Goal: Information Seeking & Learning: Compare options

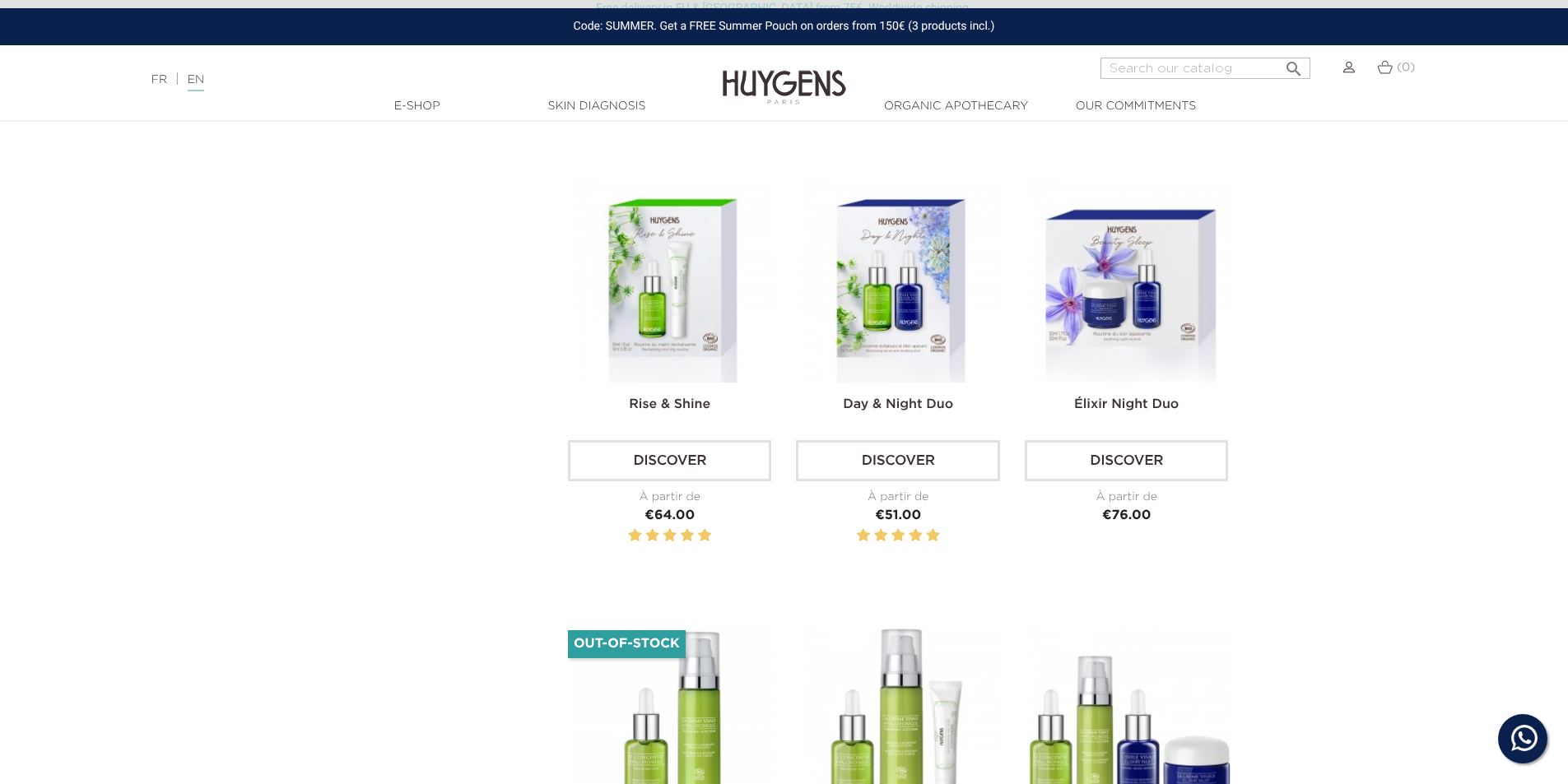
scroll to position [1070, 0]
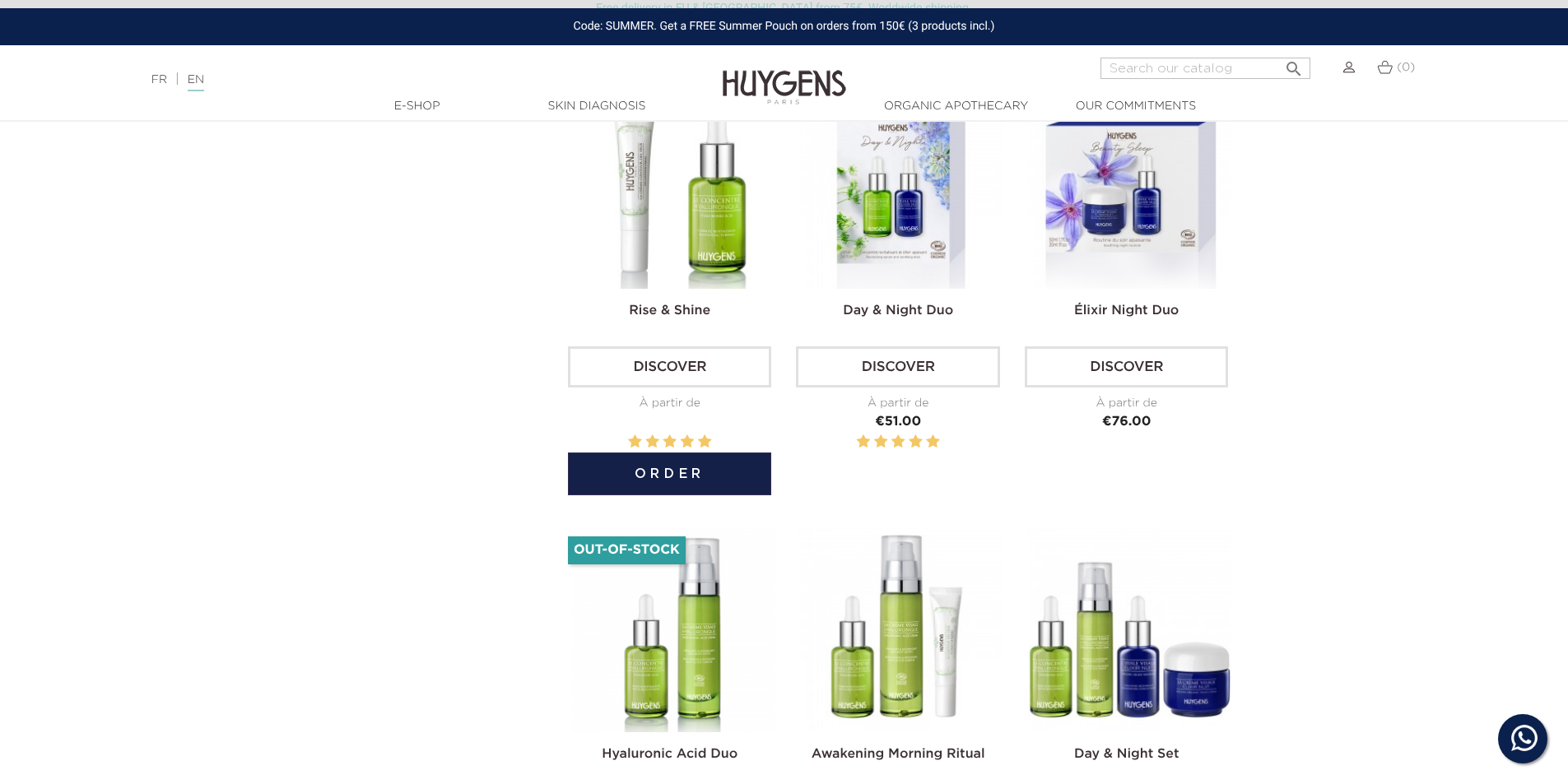
click at [658, 232] on img at bounding box center [673, 187] width 203 height 203
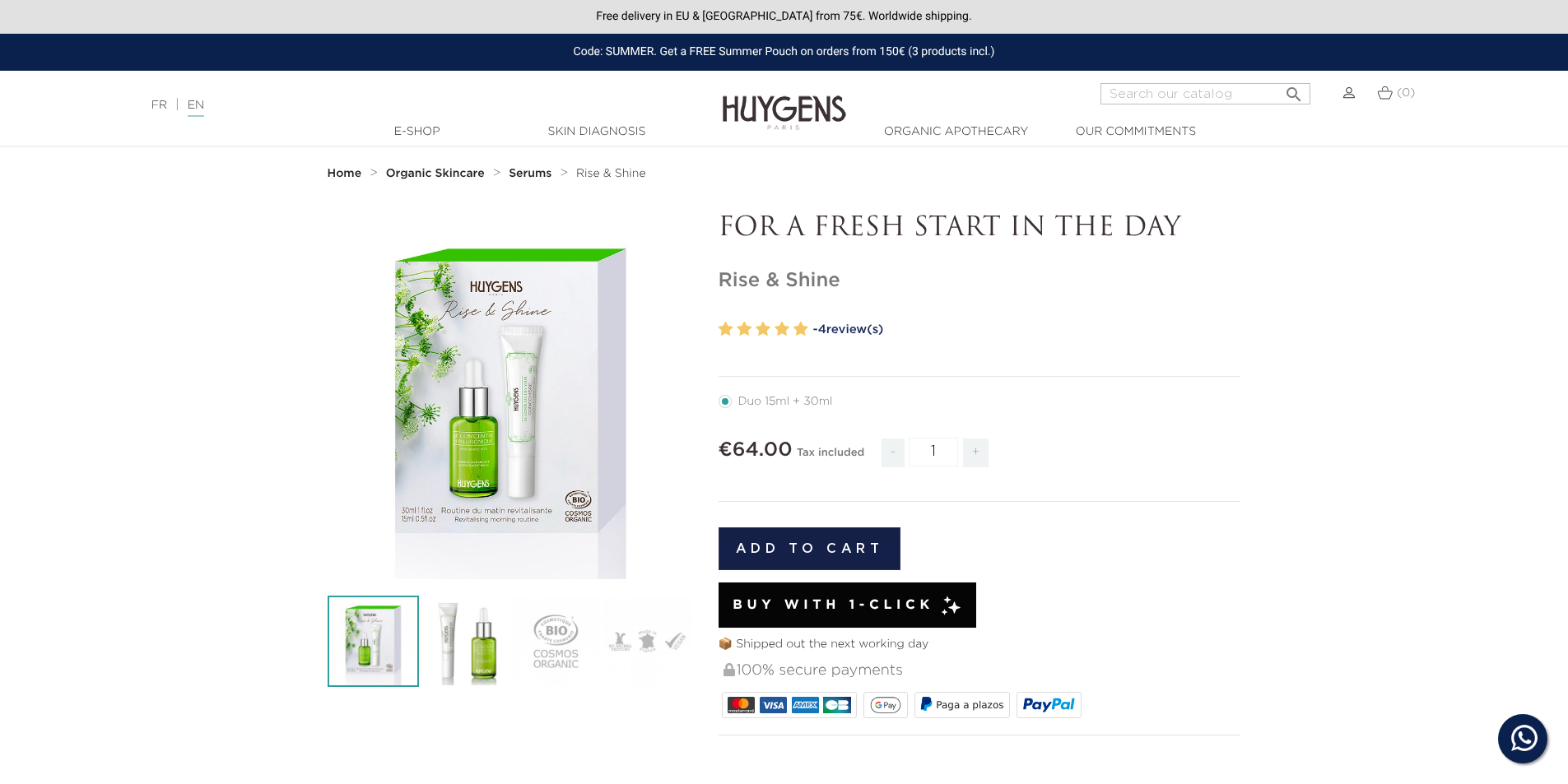
click at [495, 641] on img at bounding box center [464, 641] width 91 height 91
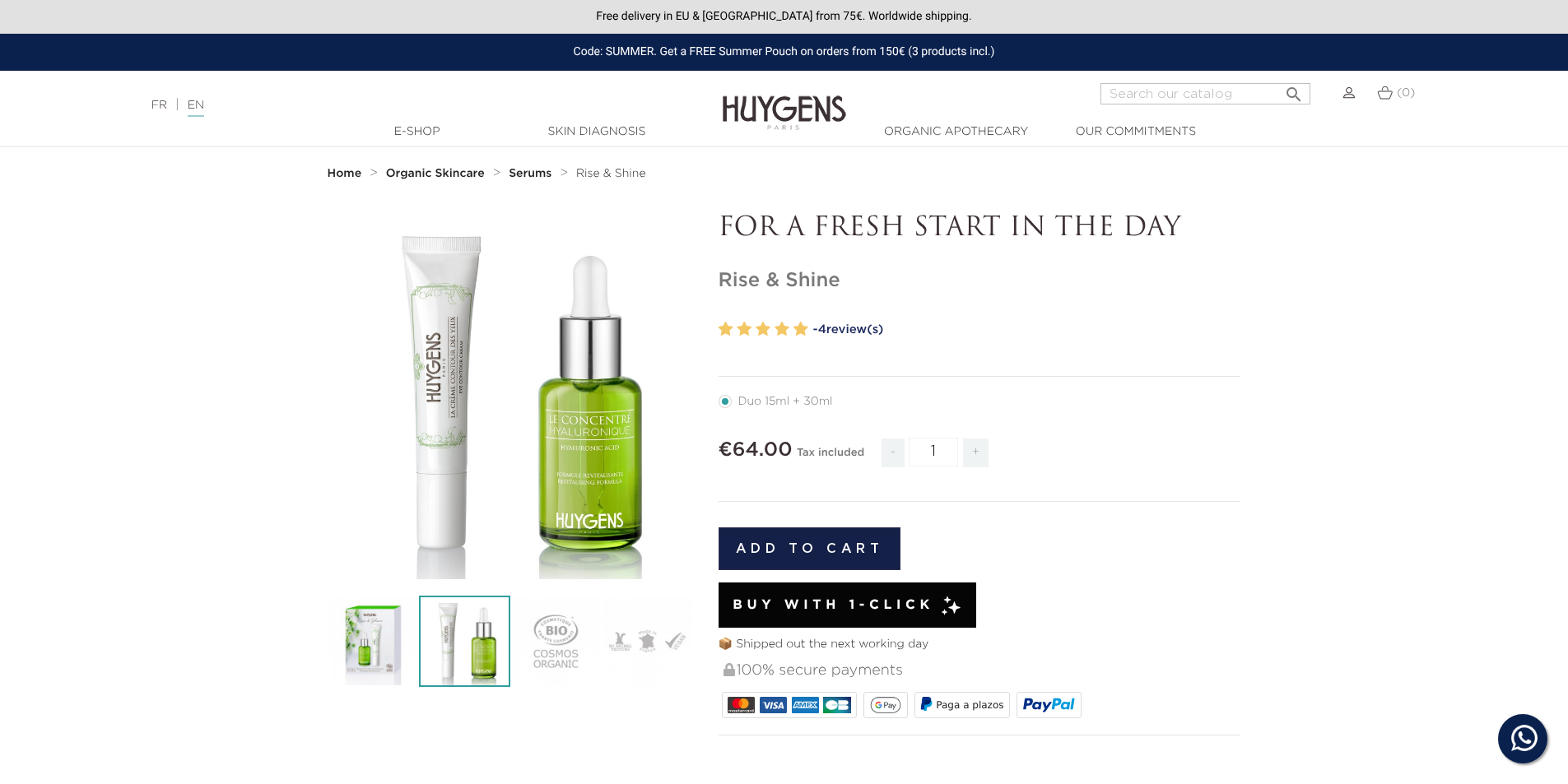
click at [366, 646] on img at bounding box center [373, 641] width 91 height 91
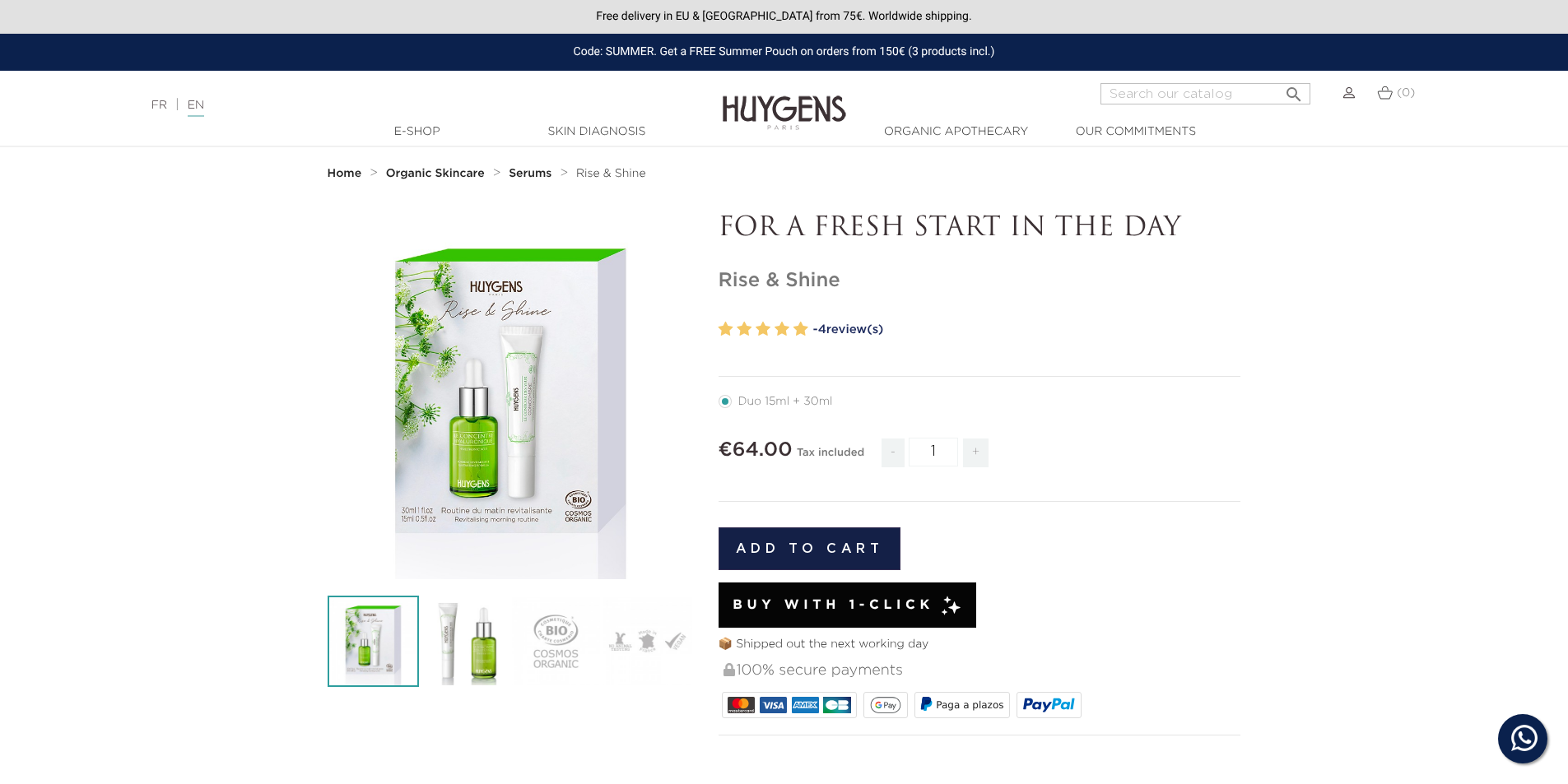
click at [505, 391] on icon "" at bounding box center [509, 396] width 82 height 82
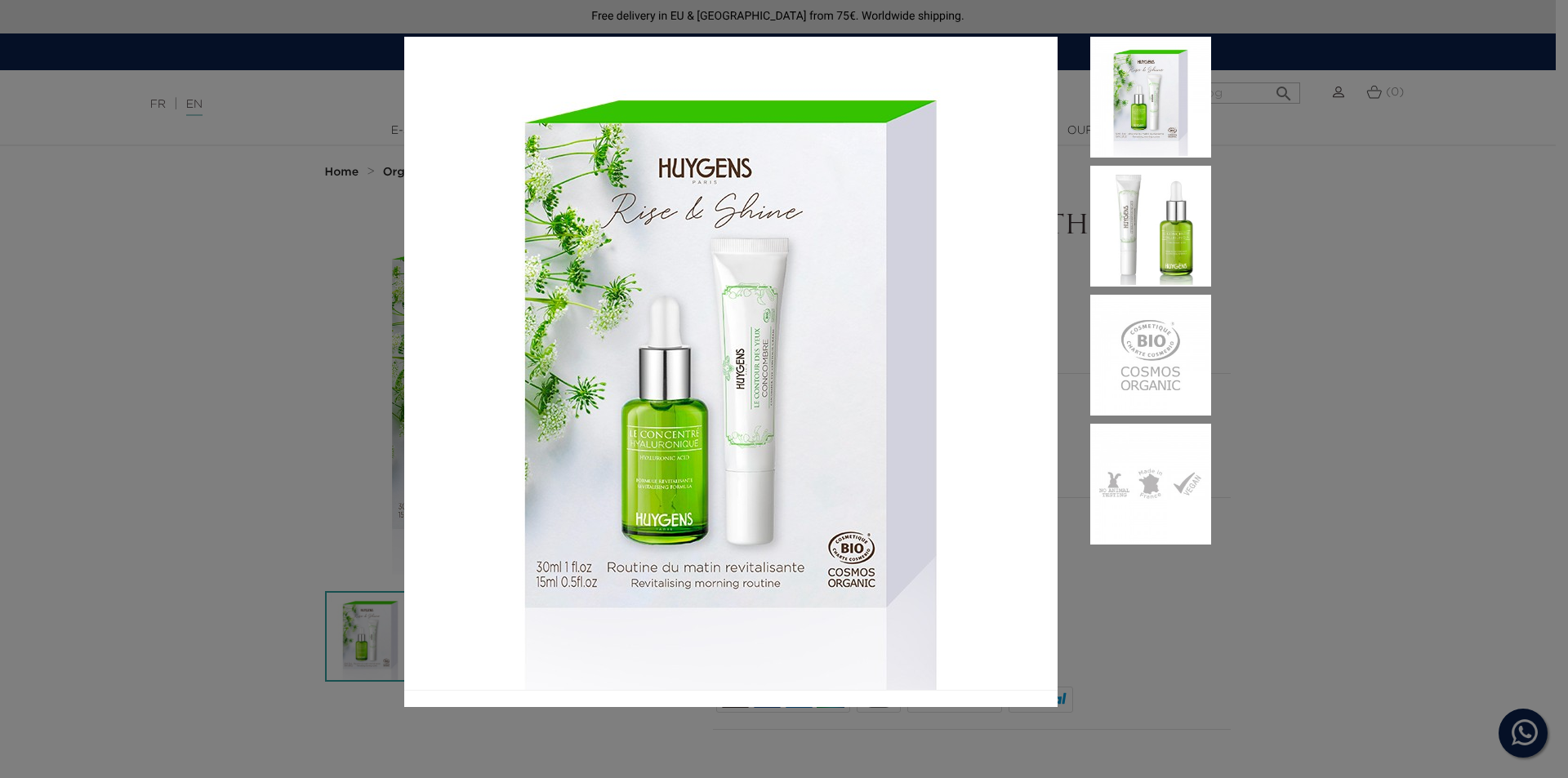
click at [1138, 214] on img at bounding box center [1151, 226] width 121 height 121
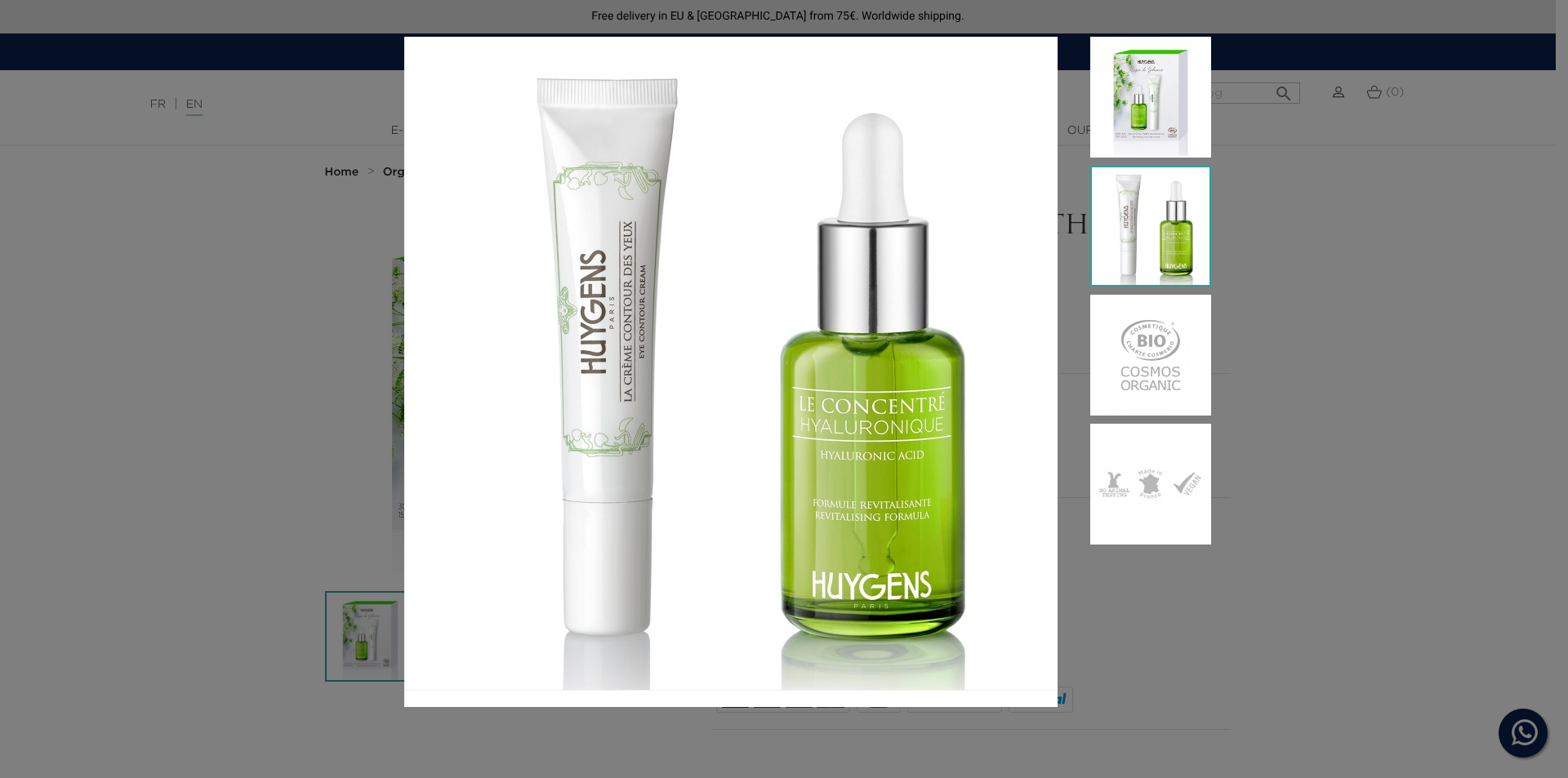
click at [1153, 359] on img at bounding box center [1151, 355] width 121 height 121
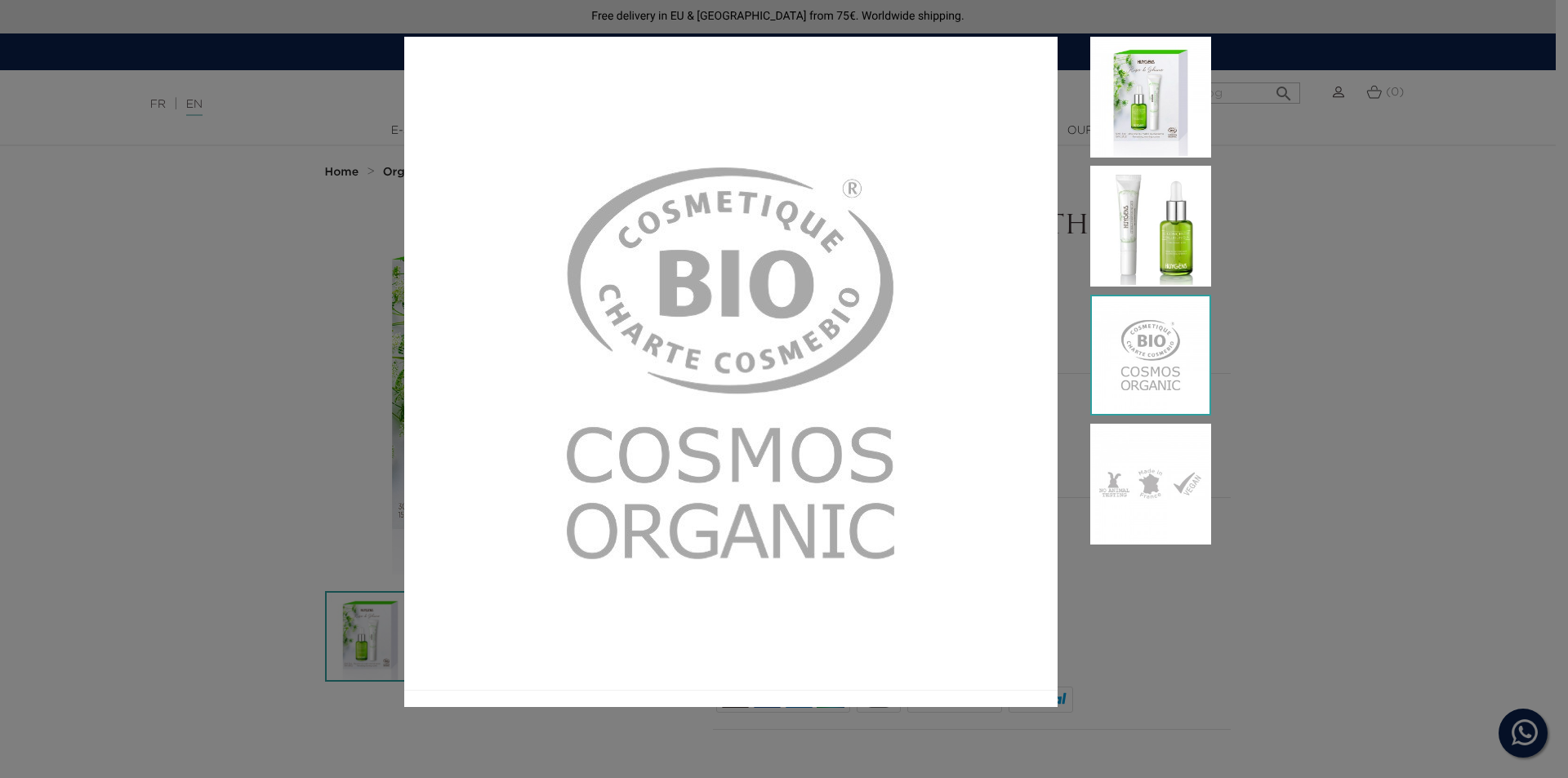
click at [1294, 682] on div at bounding box center [784, 389] width 1568 height 778
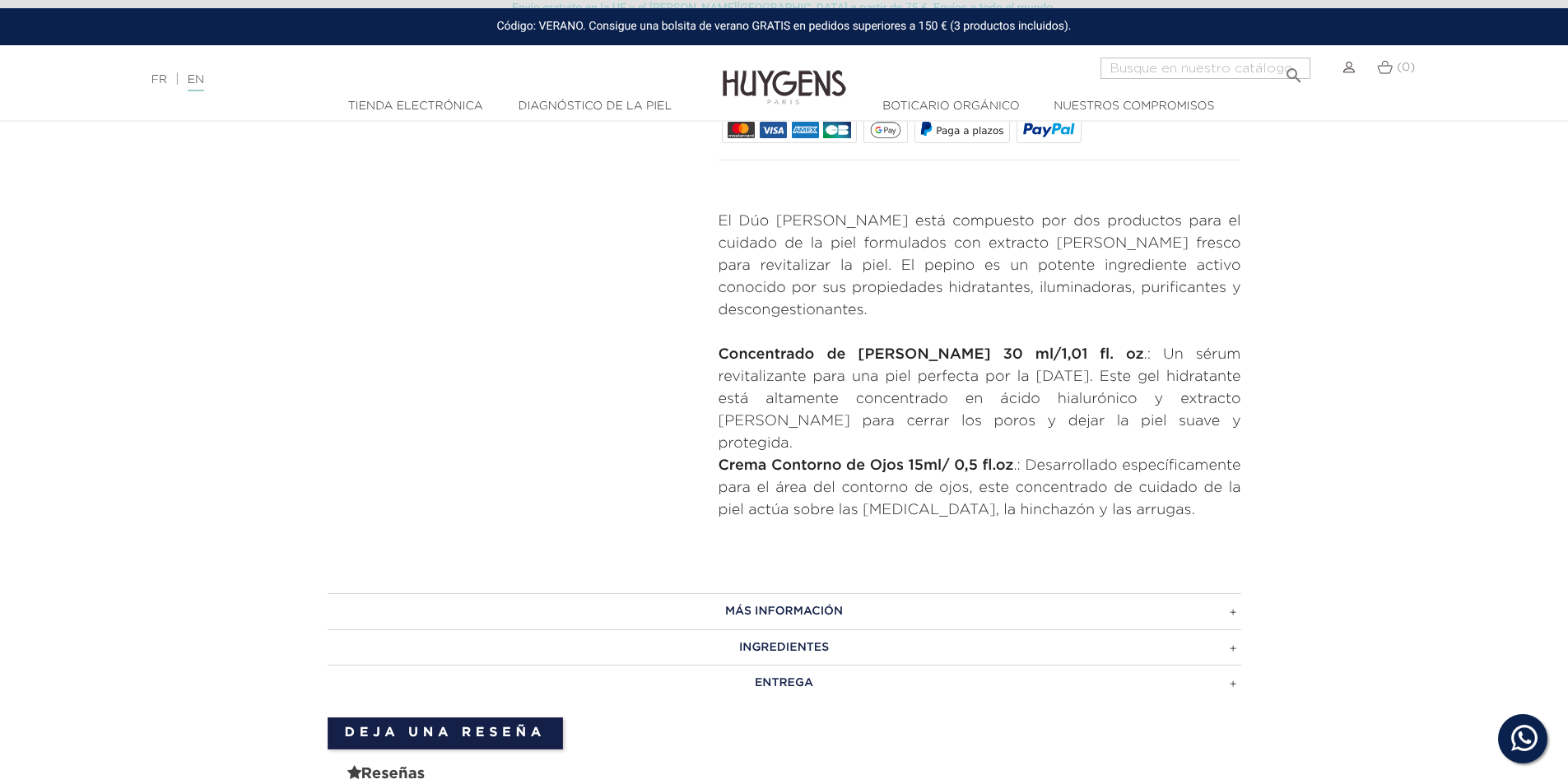
scroll to position [576, 0]
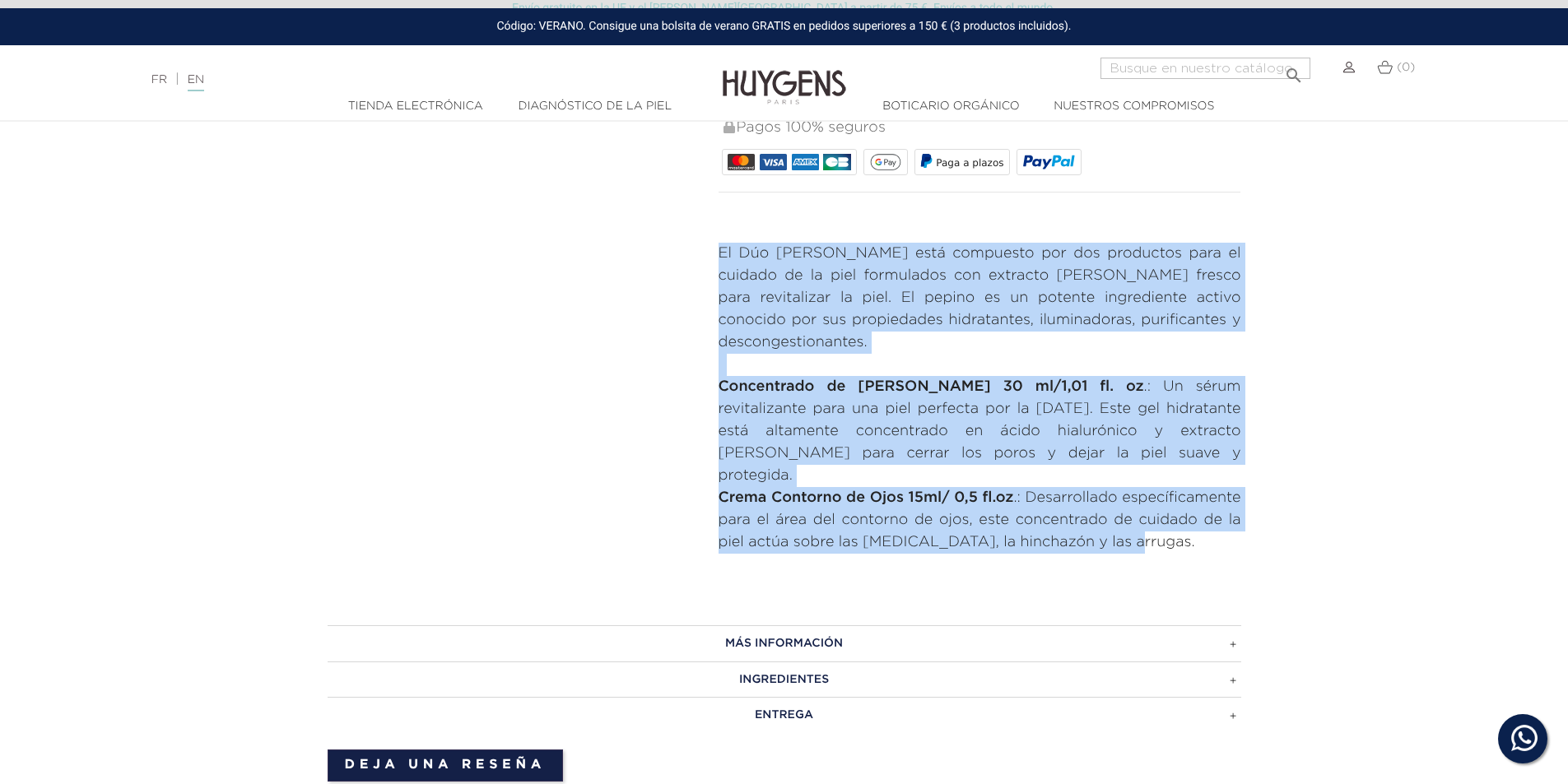
drag, startPoint x: 1214, startPoint y: 525, endPoint x: 714, endPoint y: 254, distance: 568.7
click at [714, 254] on div "PARA UN NUEVO COMIENZO DEL DÍA Levántate y brilla" at bounding box center [979, 106] width 547 height 939
copy div "El Dúo de Pepino está compuesto por dos productos para el cuidado de la piel fo…"
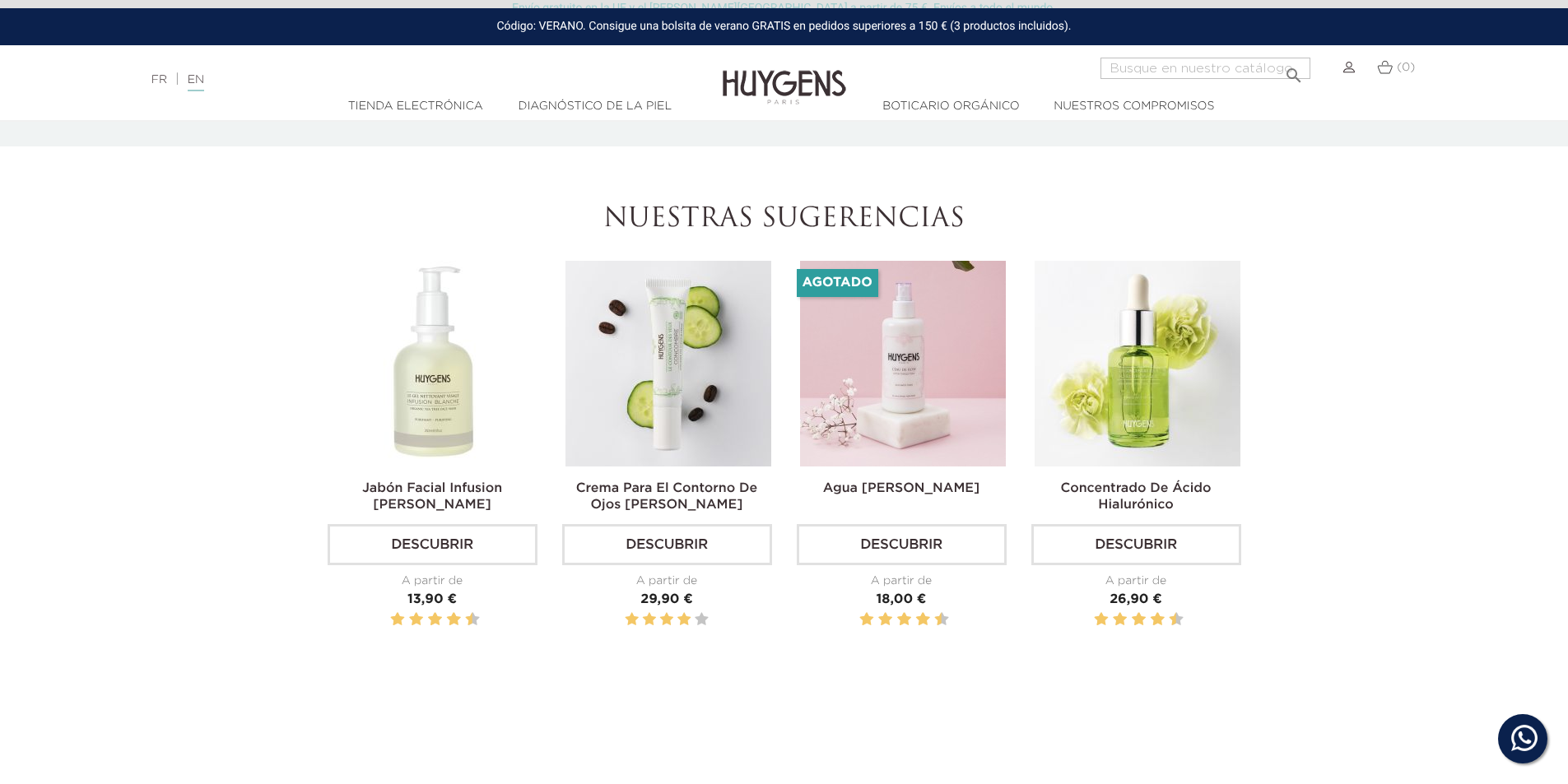
scroll to position [1975, 0]
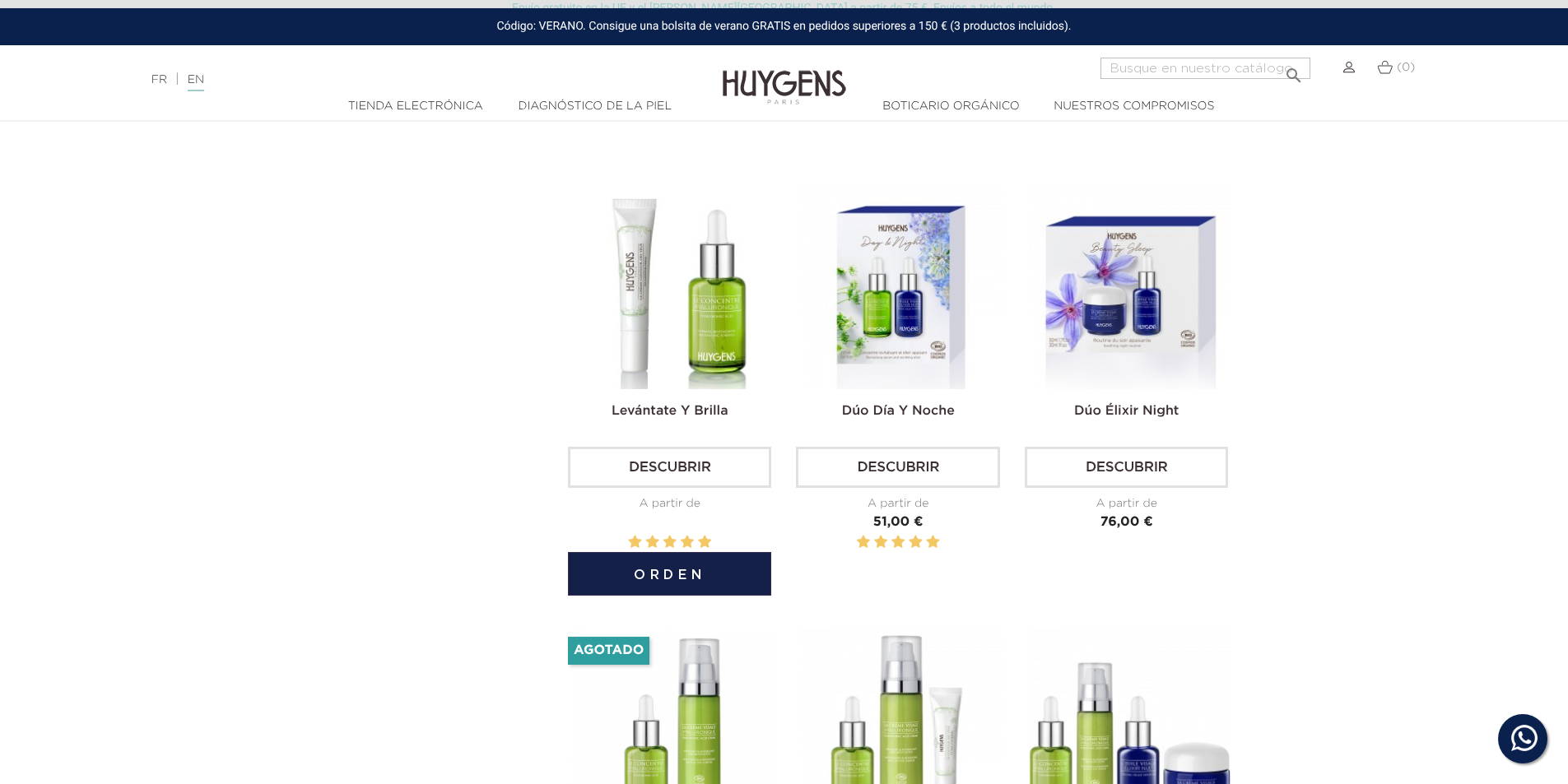
scroll to position [987, 0]
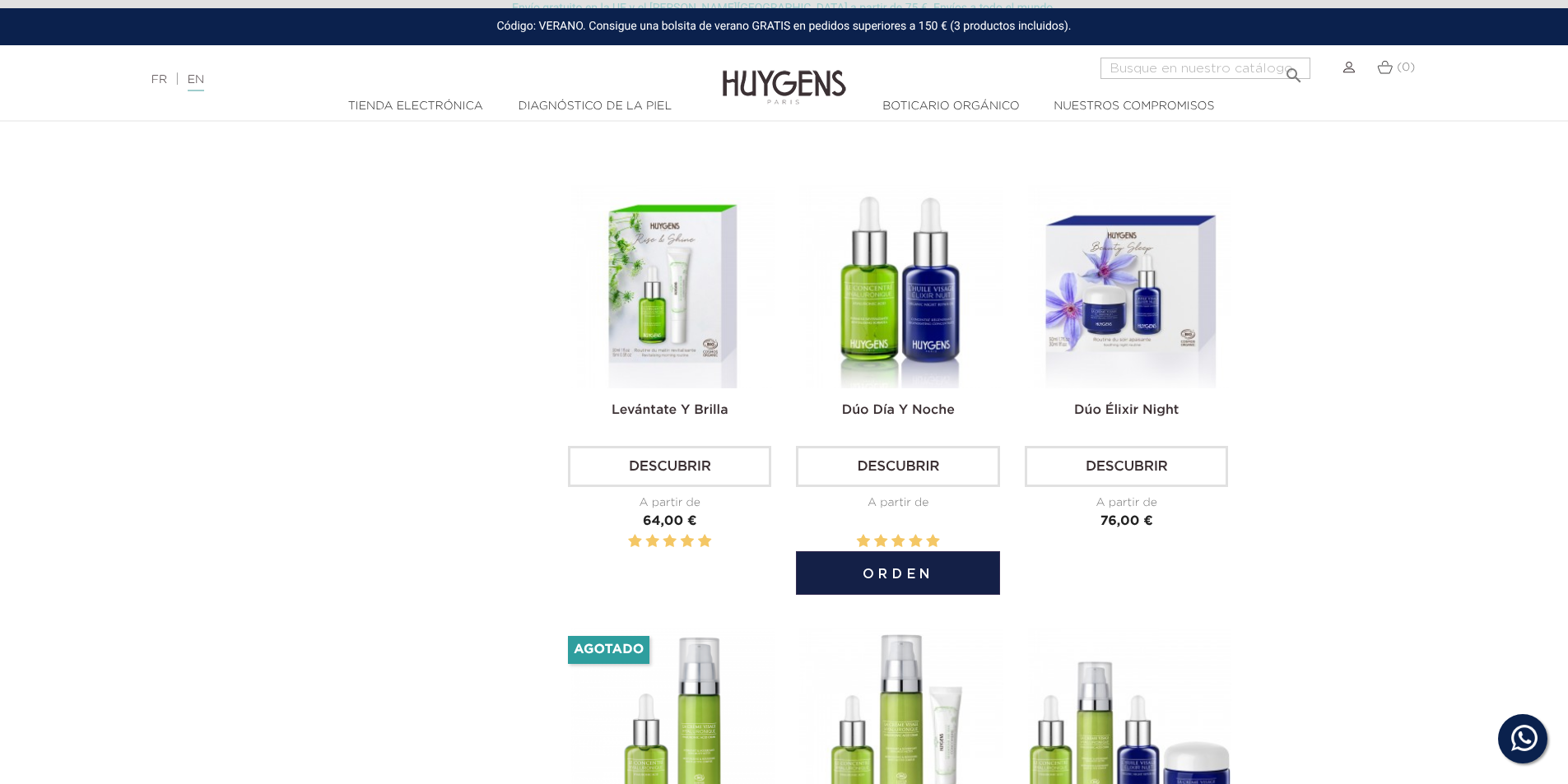
click at [907, 311] on img at bounding box center [901, 287] width 203 height 203
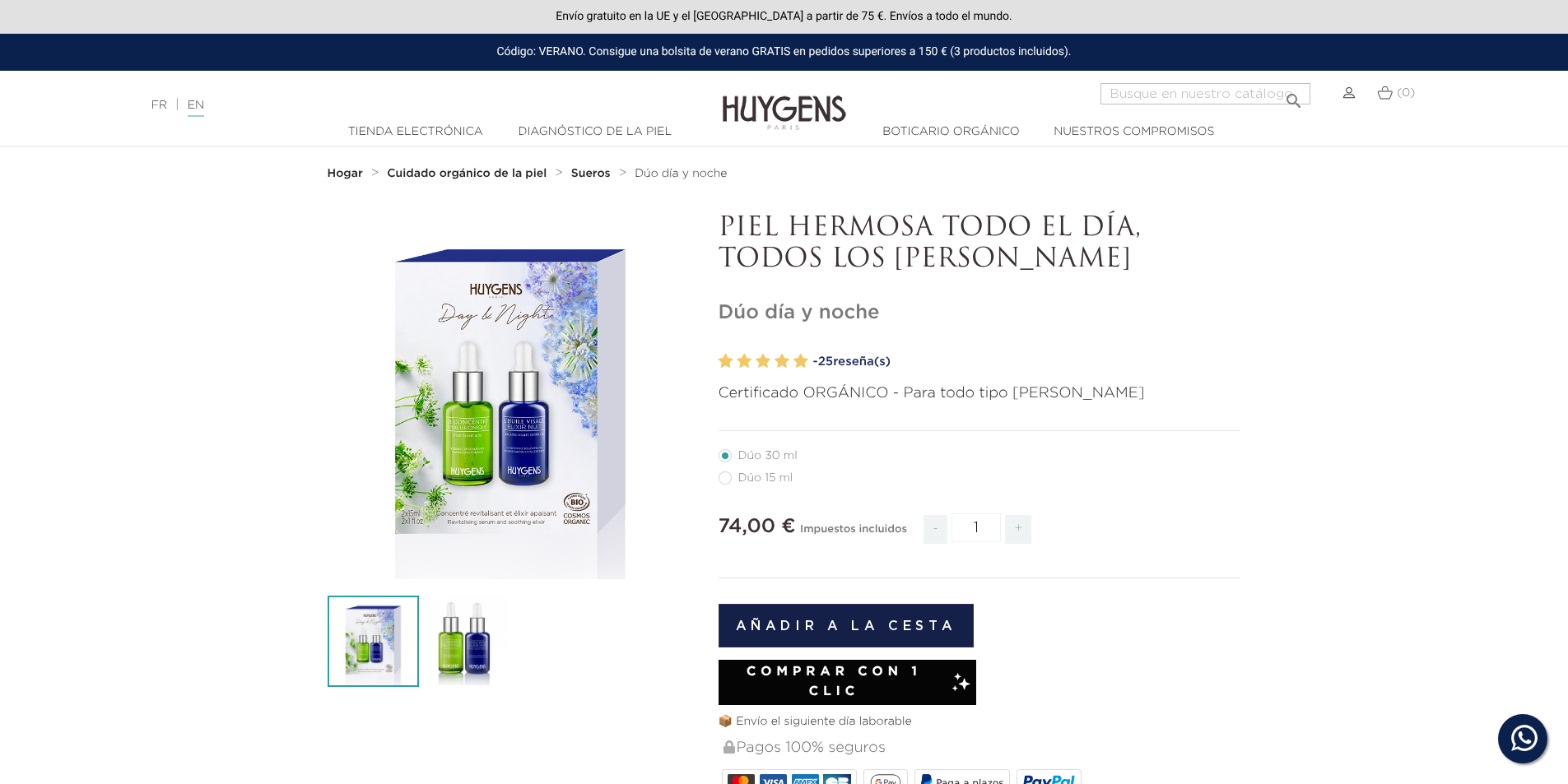
click at [498, 412] on font "" at bounding box center [509, 423] width 82 height 82
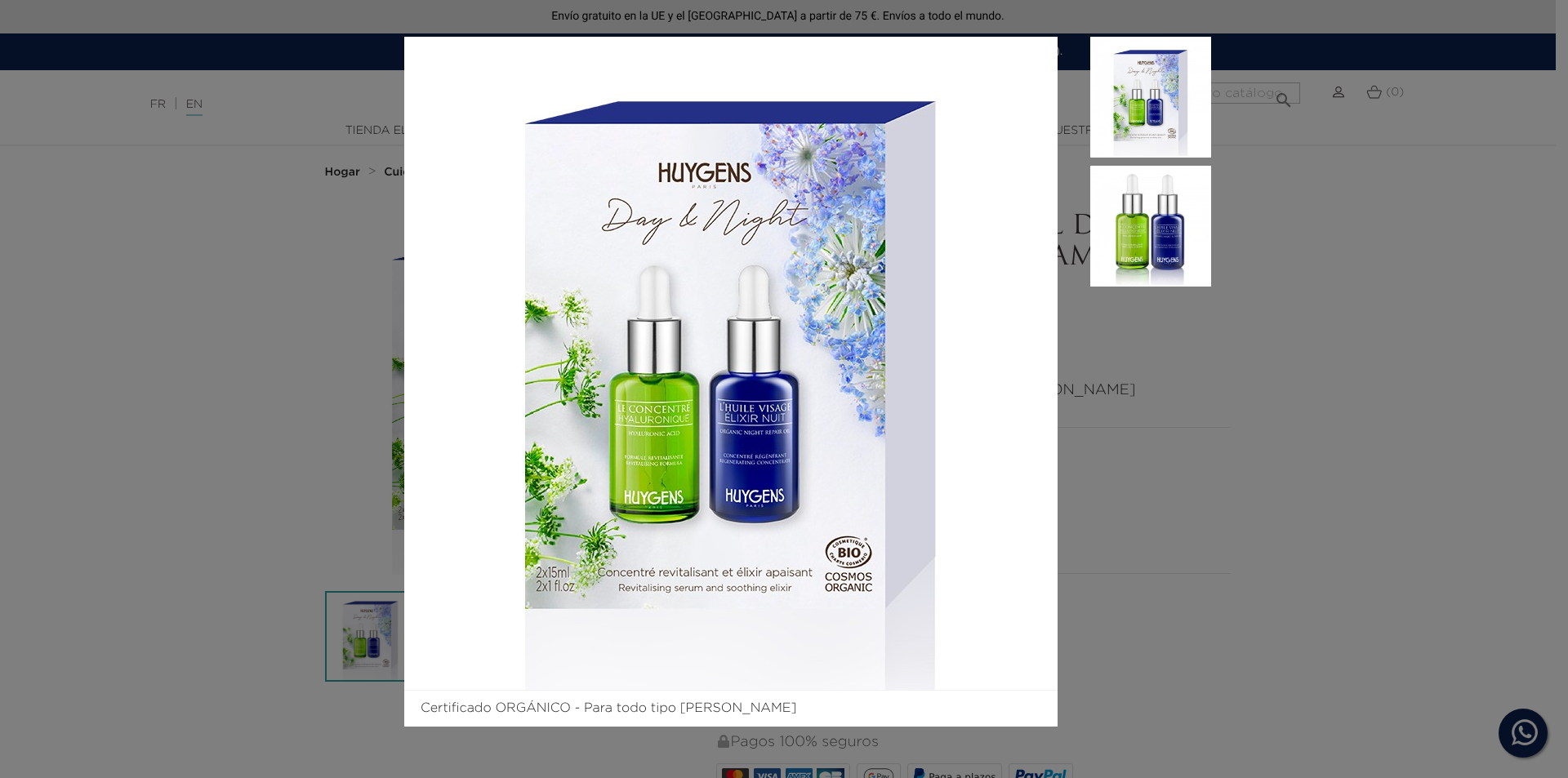
click at [1177, 243] on img at bounding box center [1151, 226] width 121 height 121
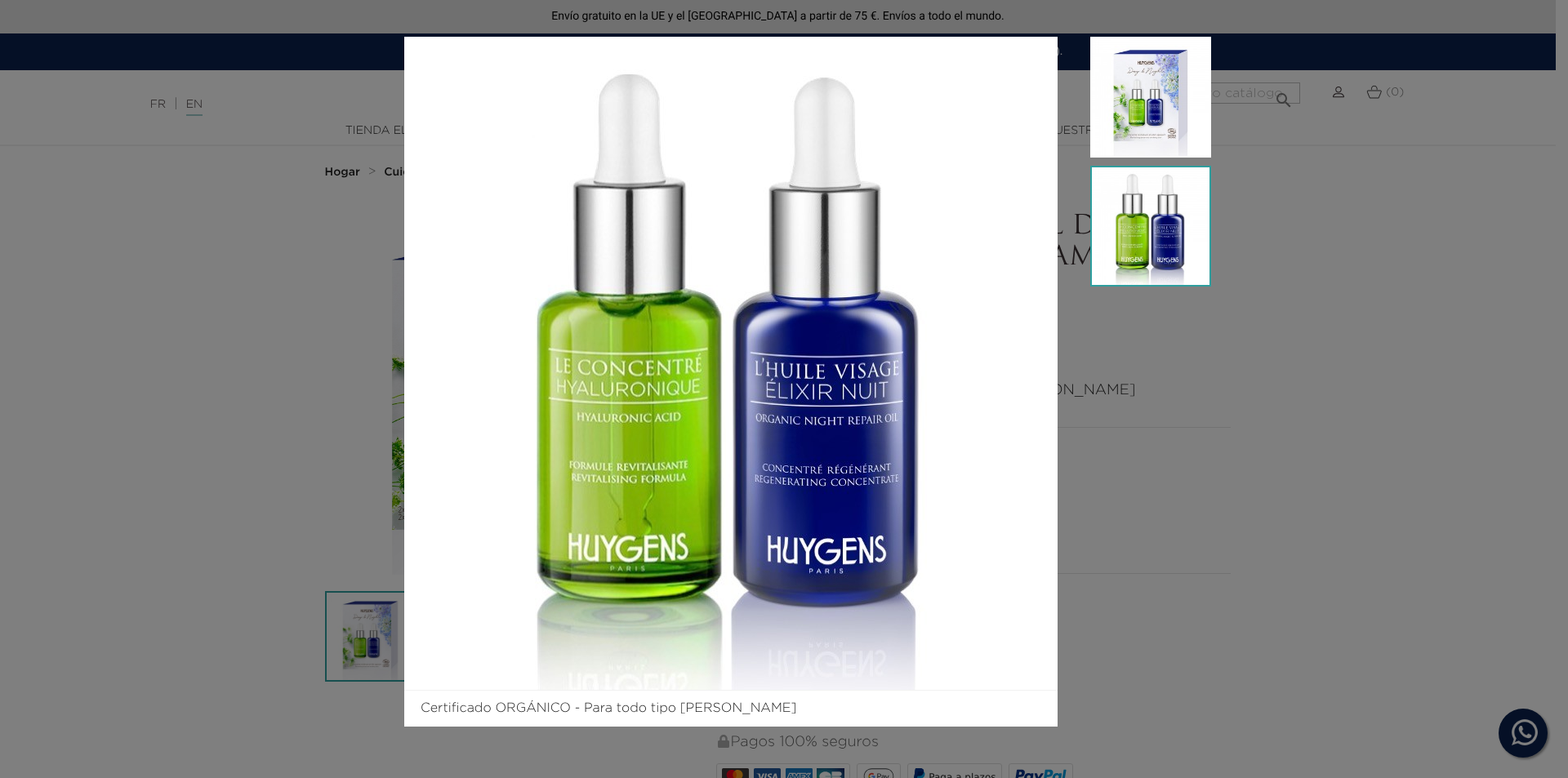
click at [1216, 418] on div "Certificado ORGÁNICO - Para todo tipo de piel" at bounding box center [784, 389] width 1568 height 778
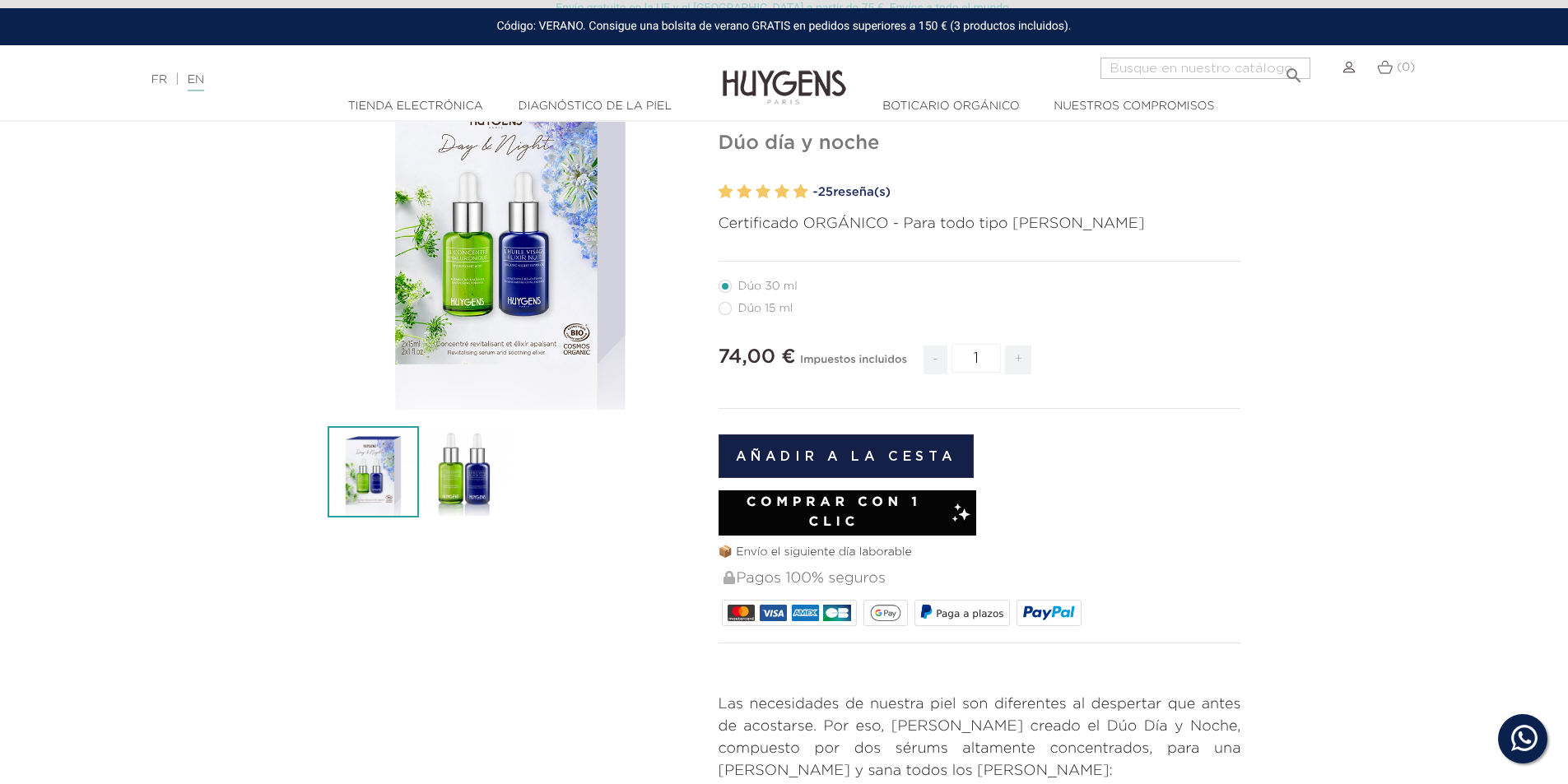
scroll to position [165, 0]
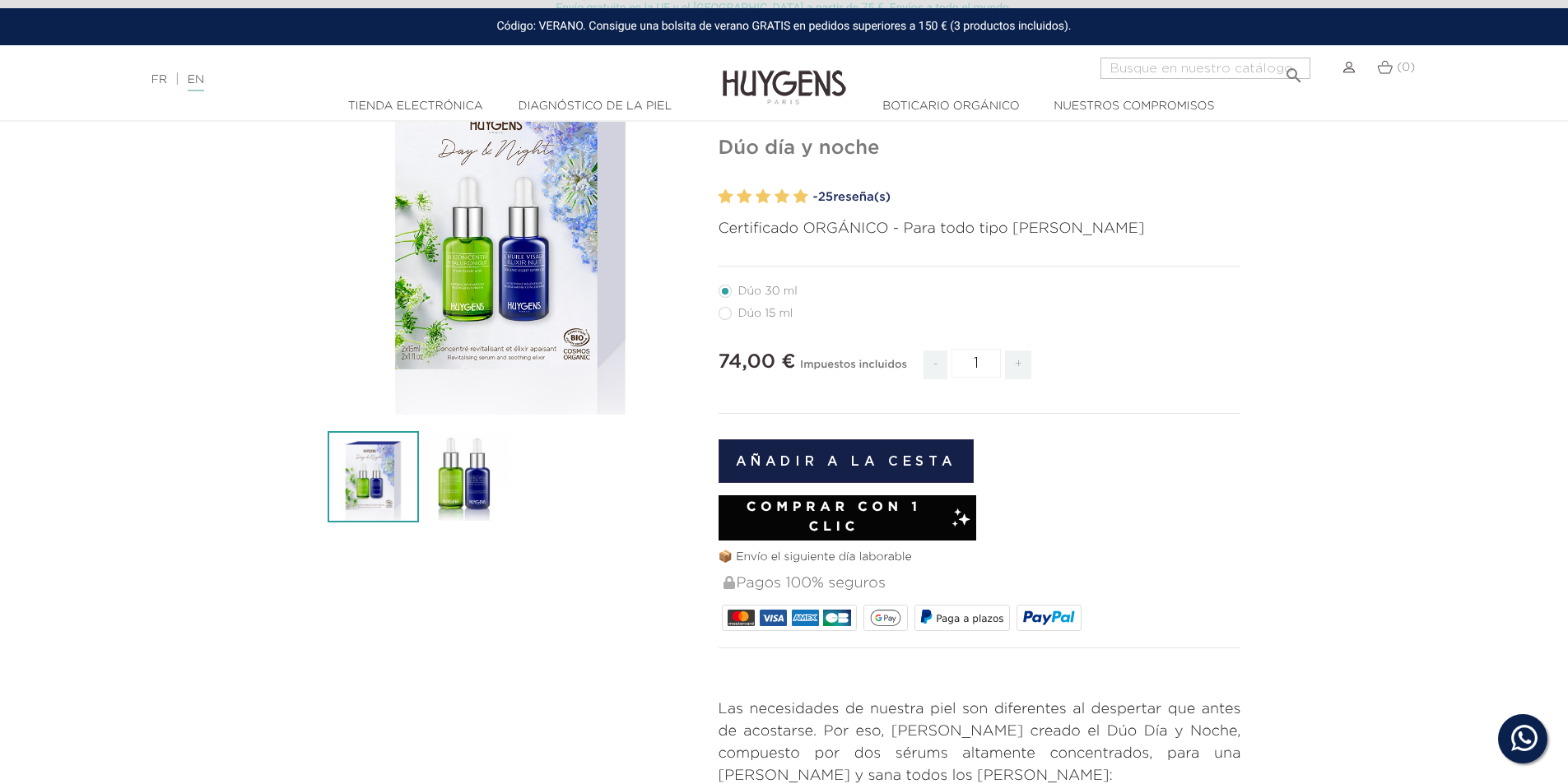
click at [761, 318] on font "Dúo 15 ml" at bounding box center [765, 313] width 55 height 12
radio input "true"
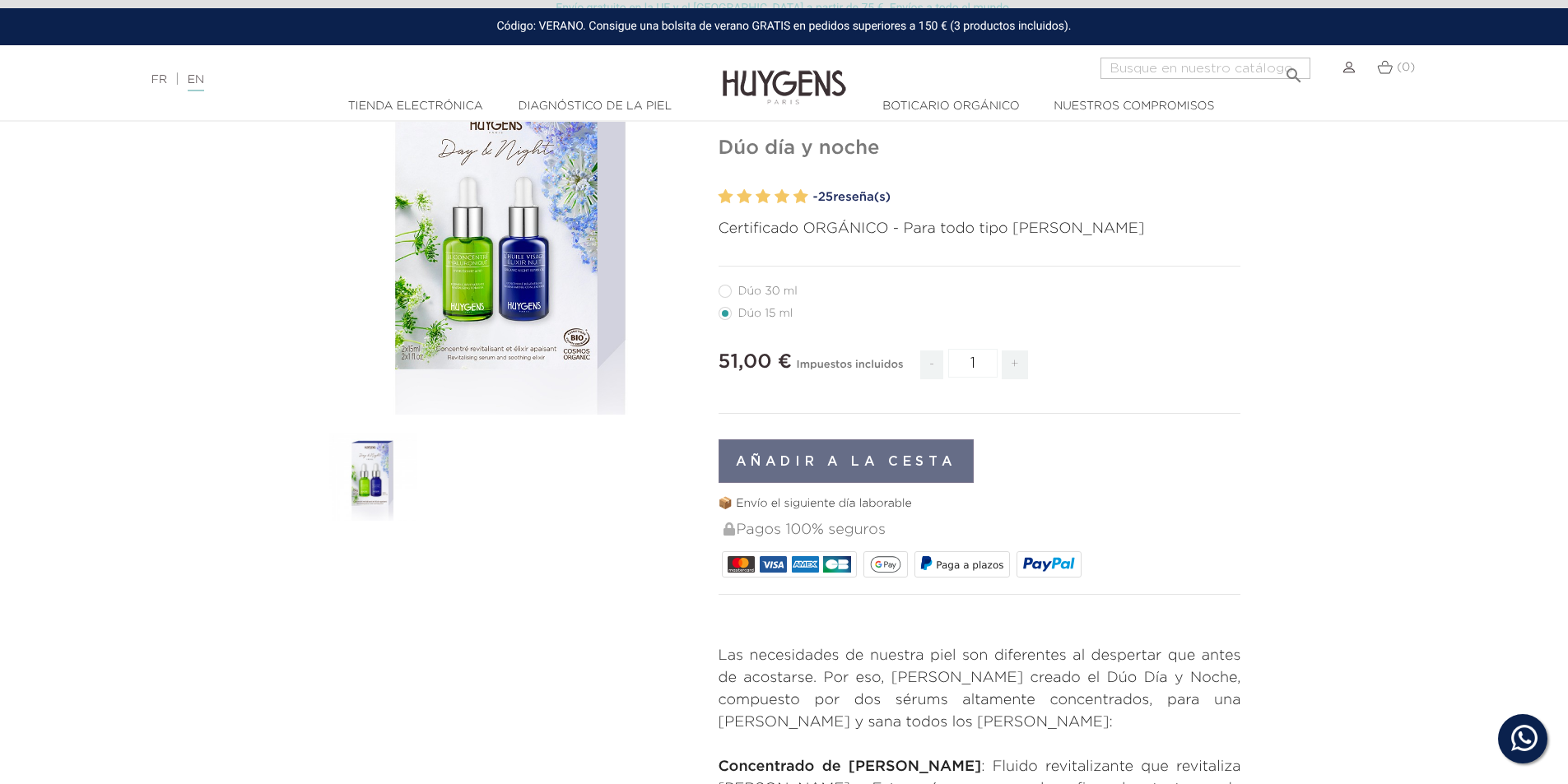
click at [767, 291] on font "Dúo 30 ml" at bounding box center [768, 291] width 59 height 12
radio input "true"
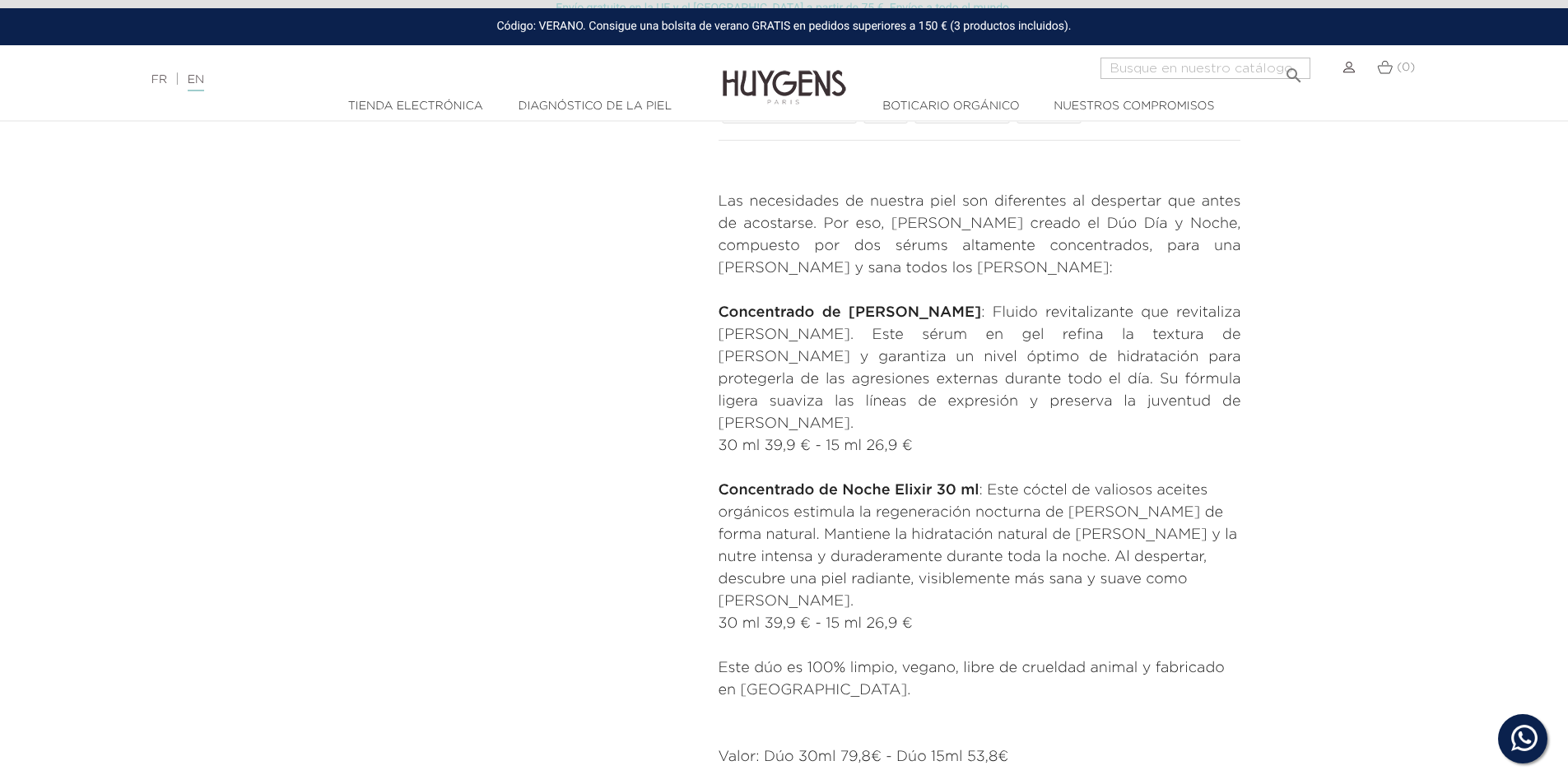
scroll to position [658, 0]
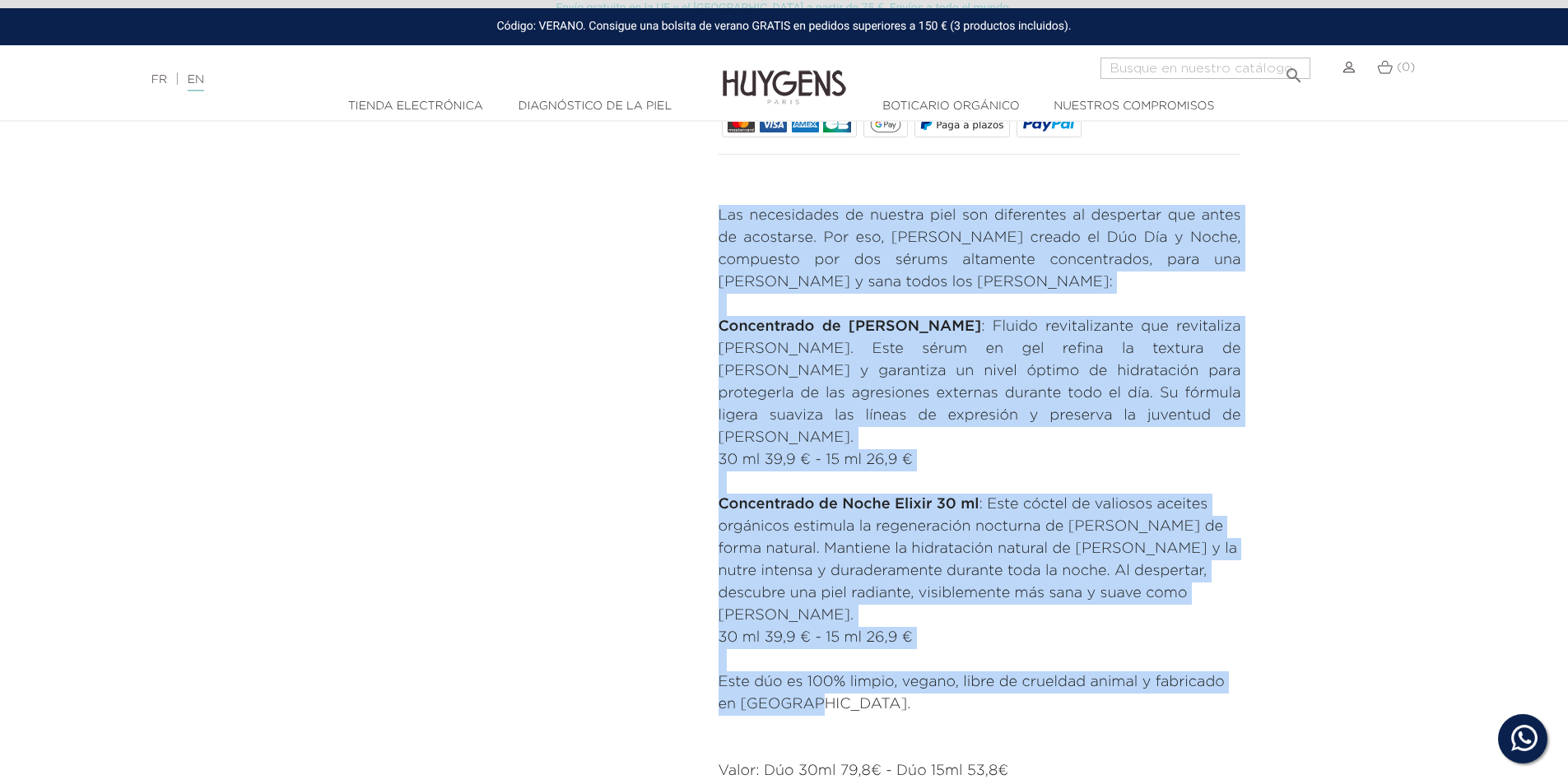
drag, startPoint x: 810, startPoint y: 661, endPoint x: 712, endPoint y: 224, distance: 447.9
click at [712, 224] on div "PIEL HERMOSA TODO EL DÍA, TODOS LOS DÍAS Dúo día y noche" at bounding box center [979, 179] width 547 height 1250
copy div "Las necesidades de nuestra piel son diferentes al despertar que antes de acosta…"
click at [1283, 361] on section "  " at bounding box center [784, 192] width 1568 height 1275
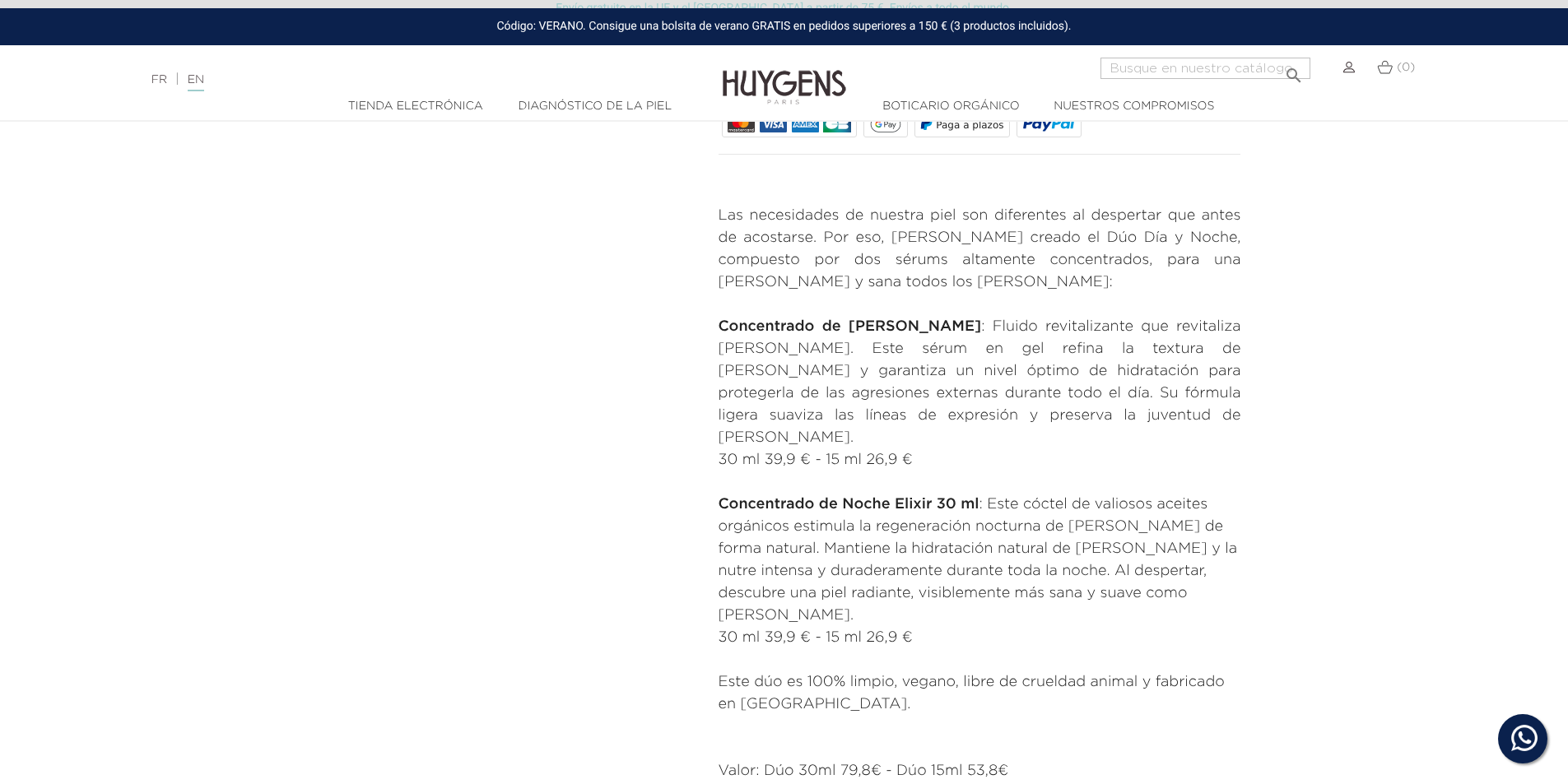
radio input "true"
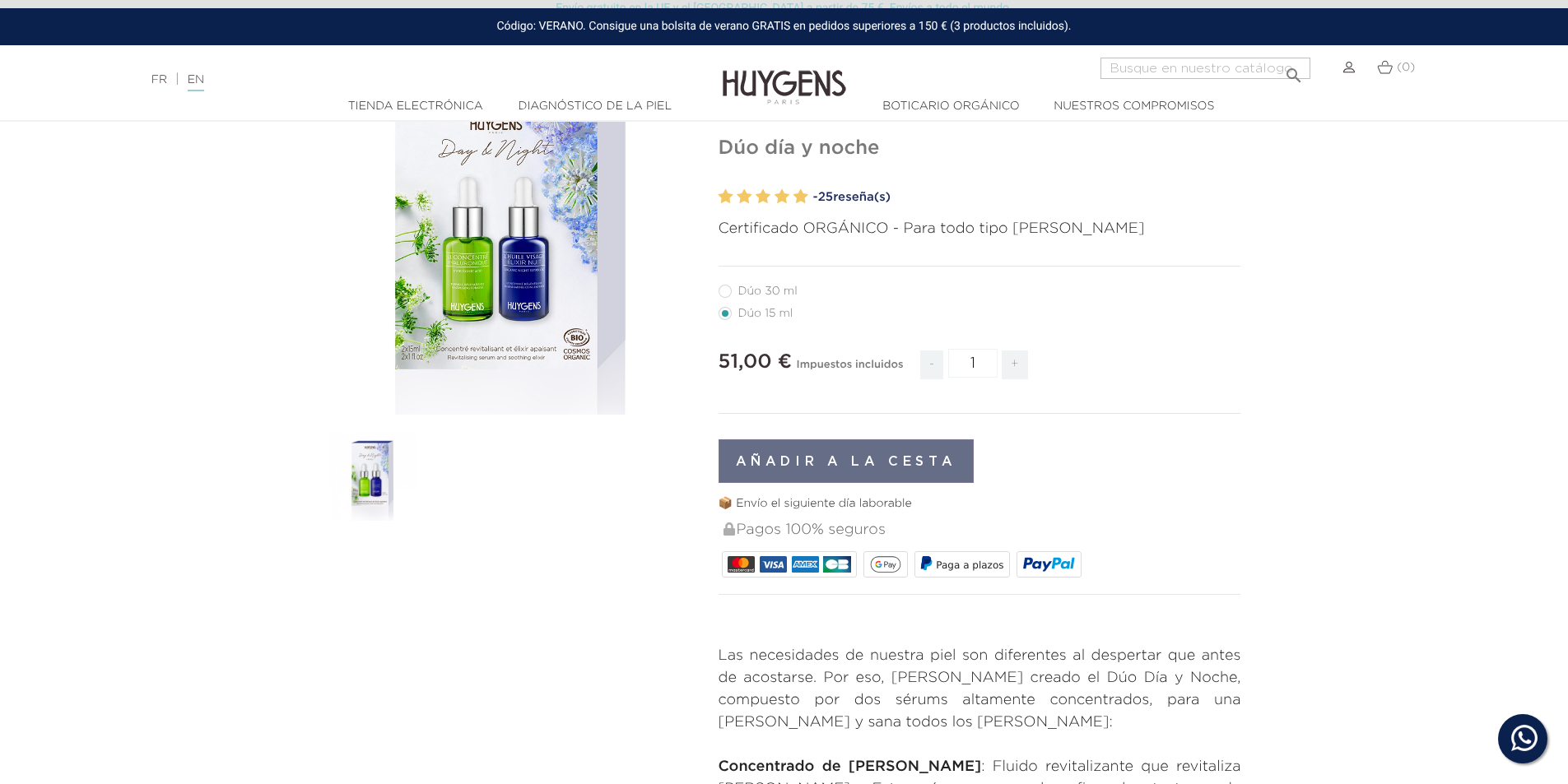
radio input "true"
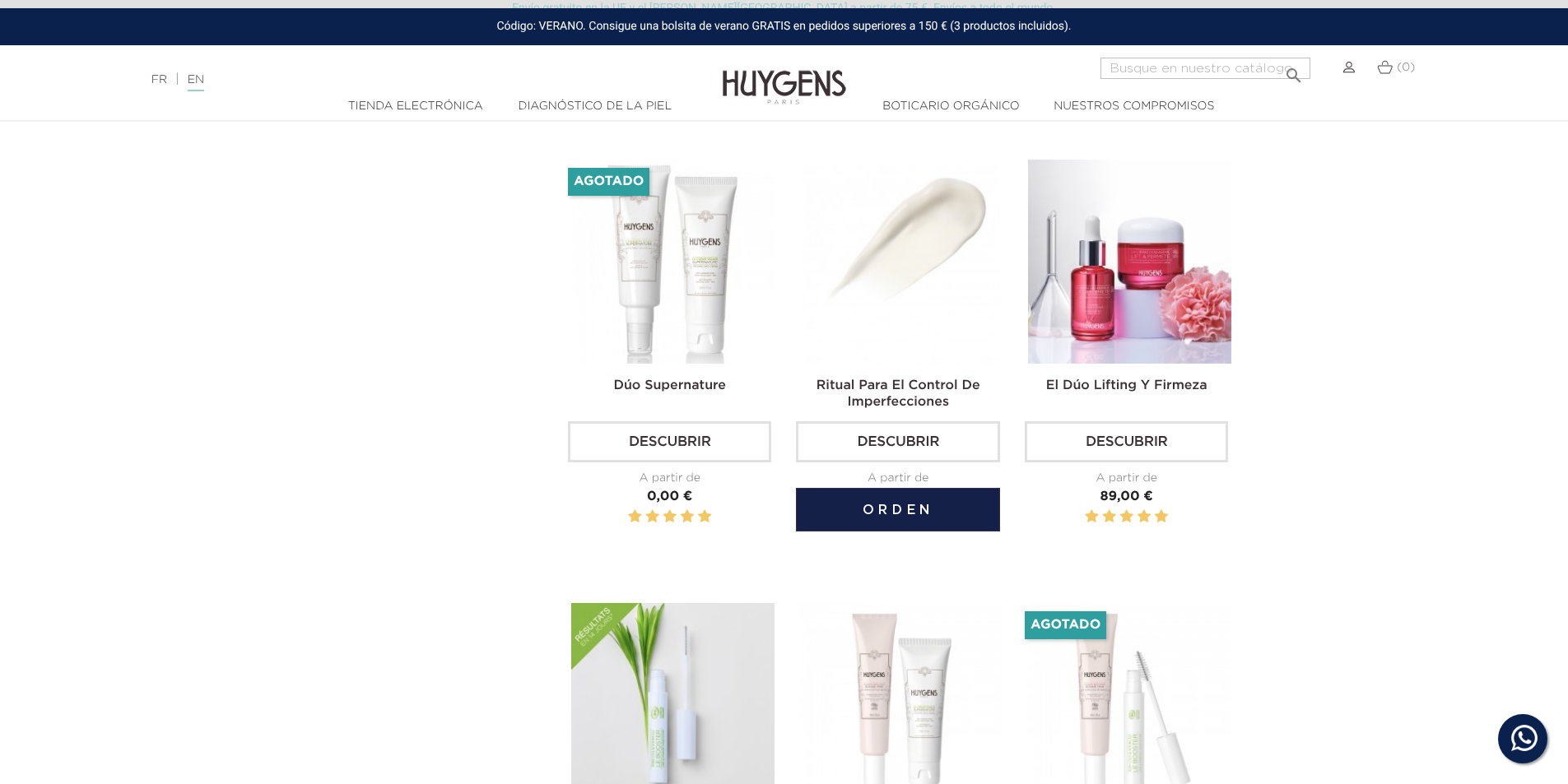
scroll to position [2469, 0]
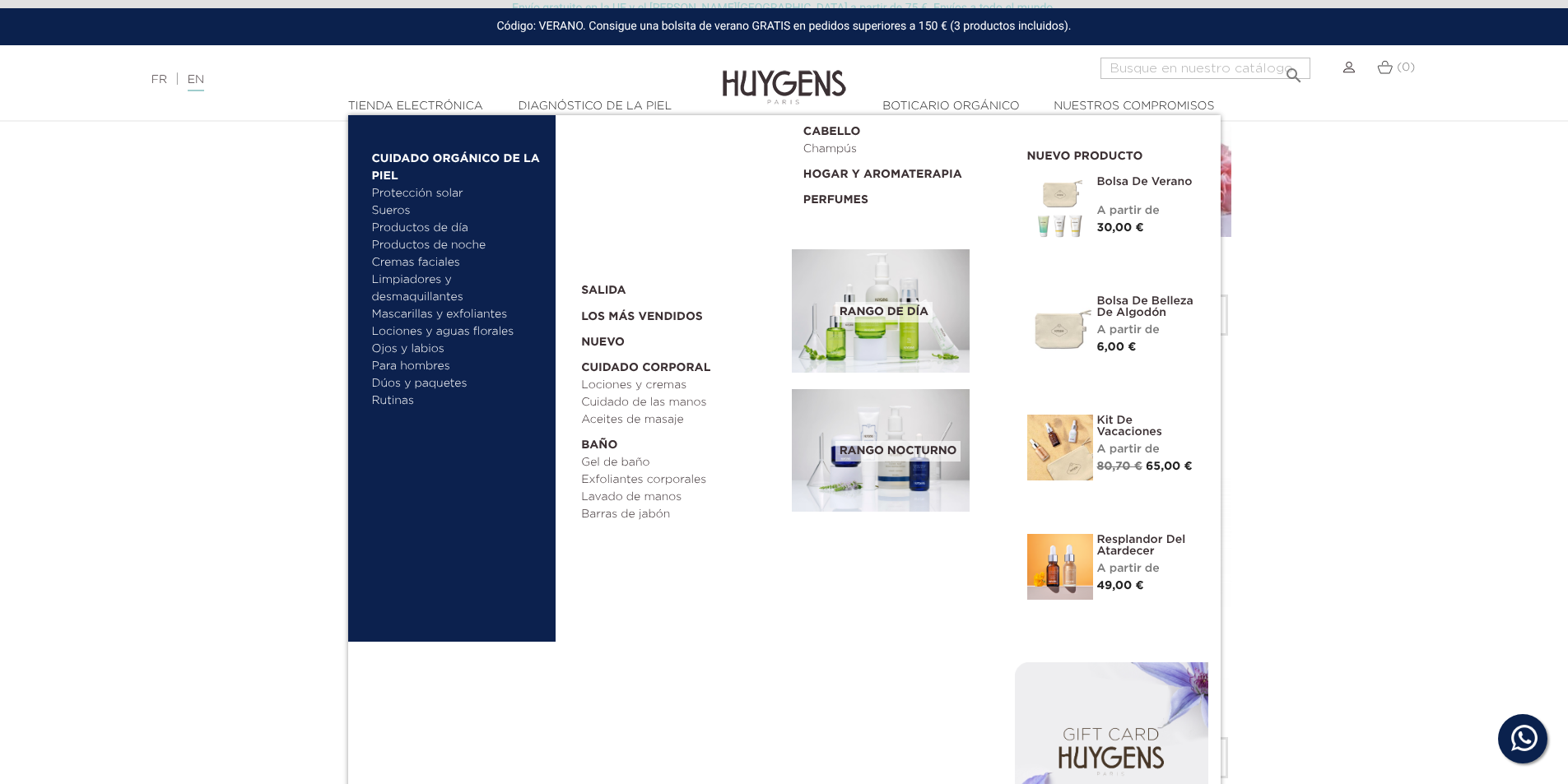
click at [438, 378] on font "Dúos y paquetes" at bounding box center [419, 383] width 95 height 12
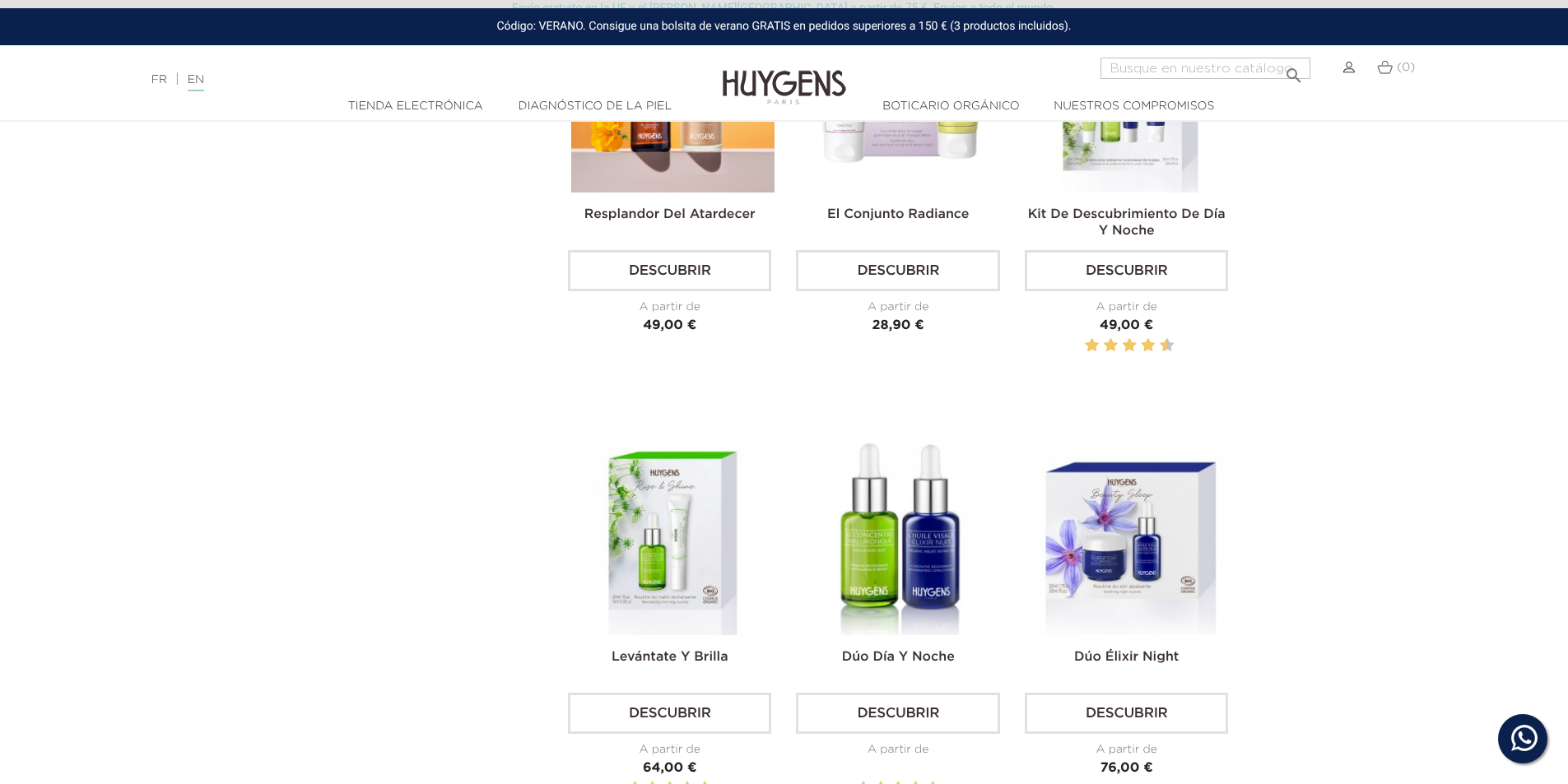
scroll to position [1070, 0]
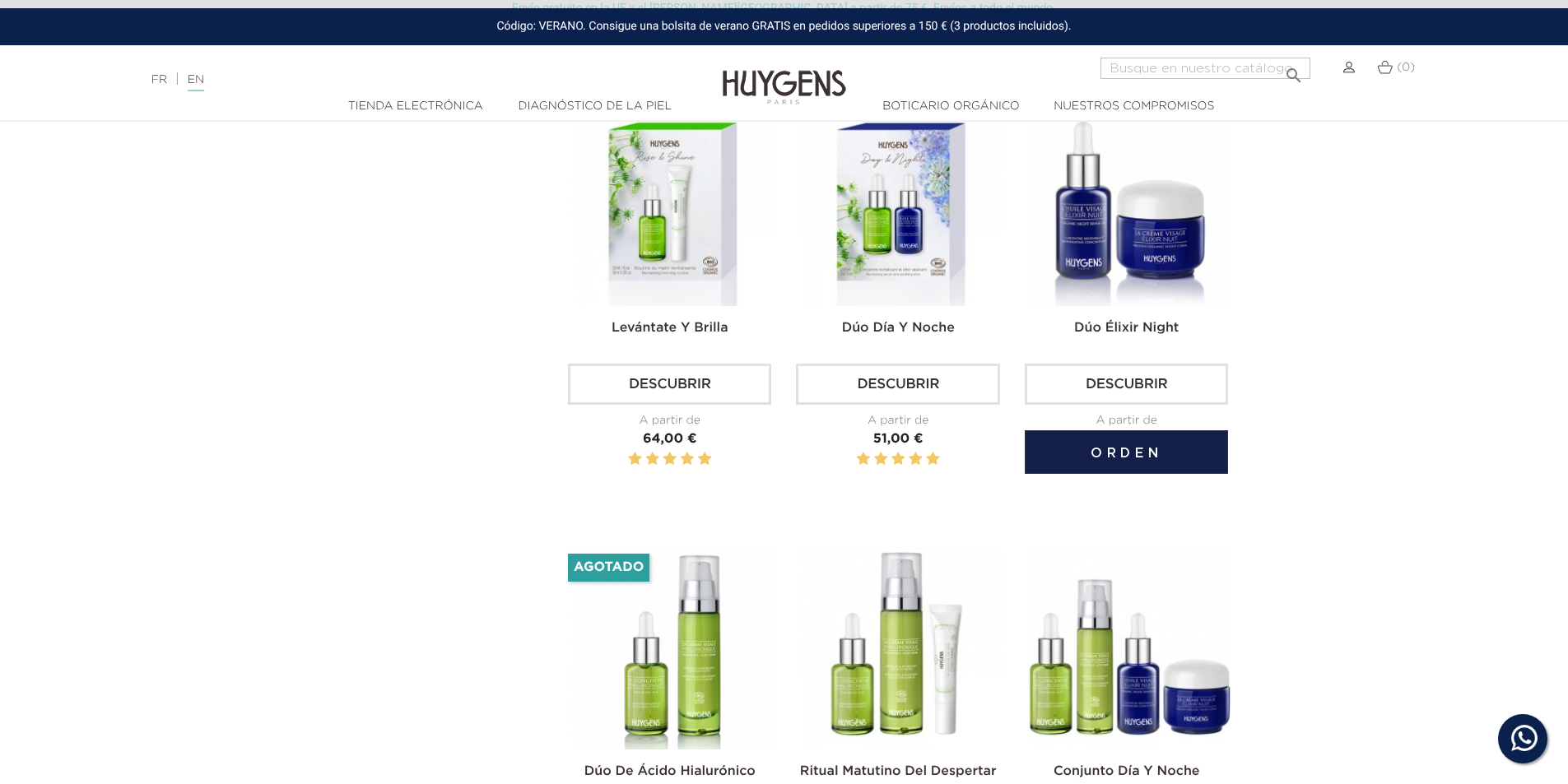
click at [1142, 265] on img at bounding box center [1130, 204] width 203 height 203
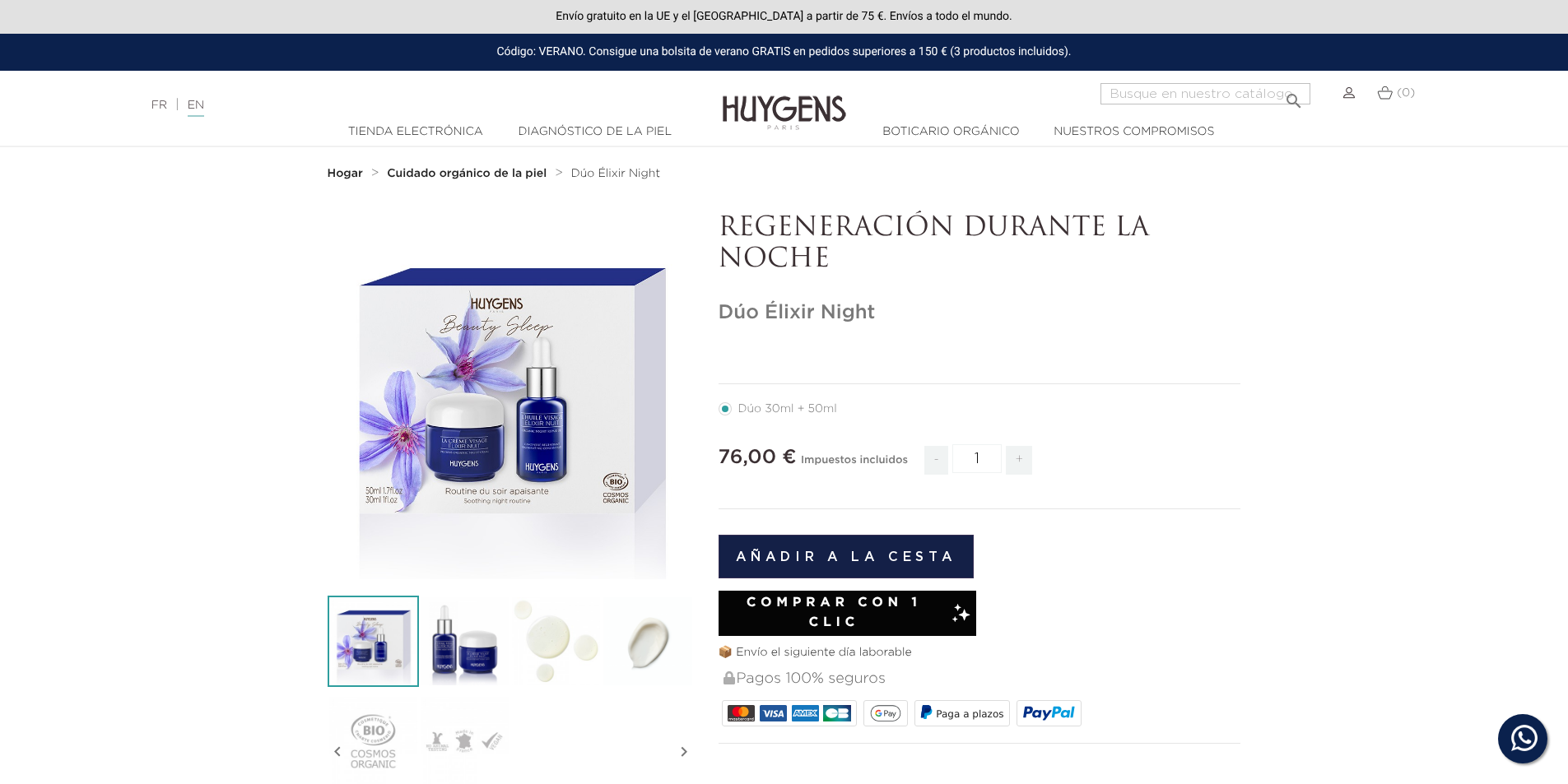
click at [485, 455] on font "" at bounding box center [509, 423] width 82 height 82
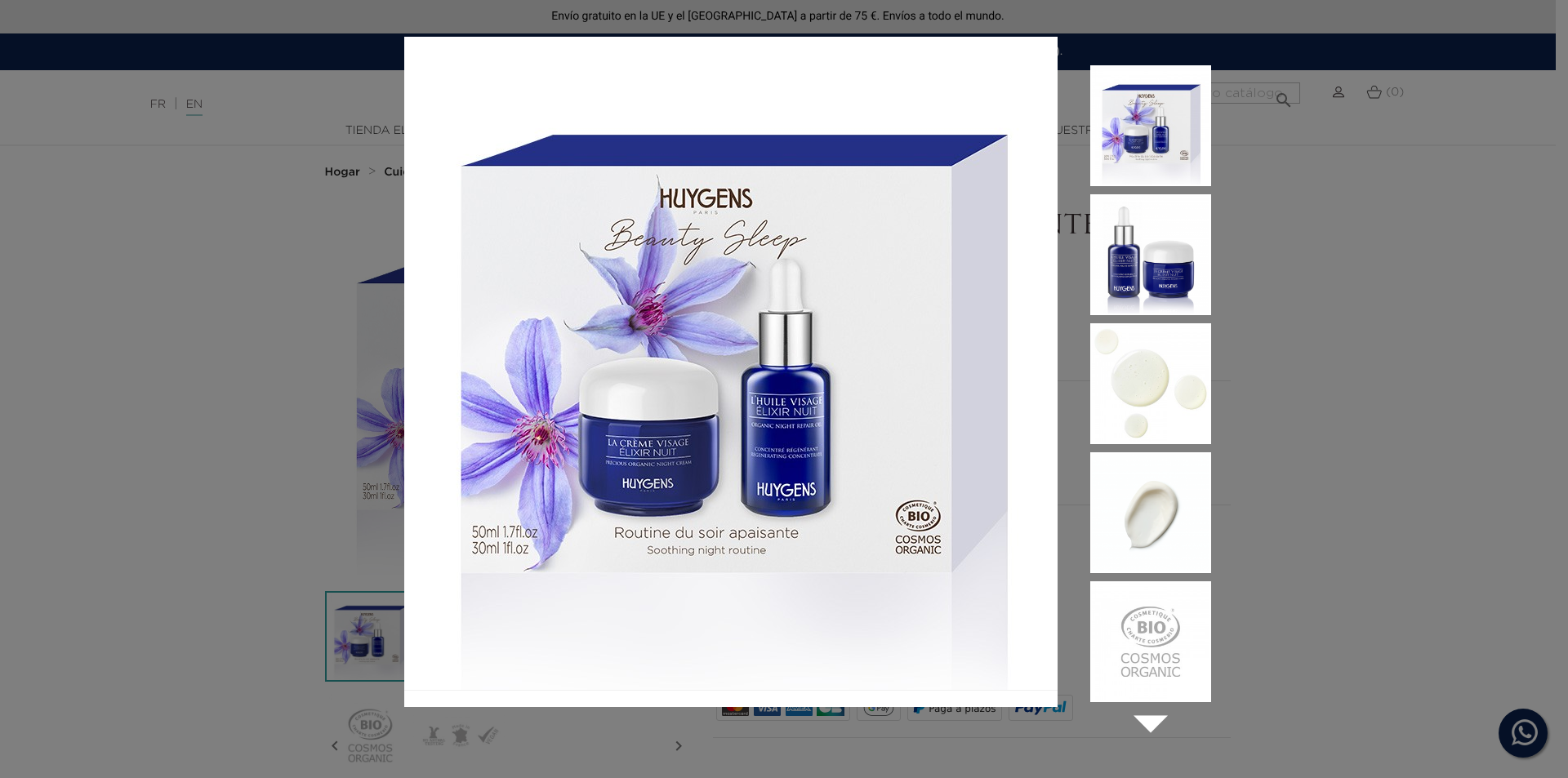
click at [1150, 284] on img at bounding box center [1151, 255] width 121 height 121
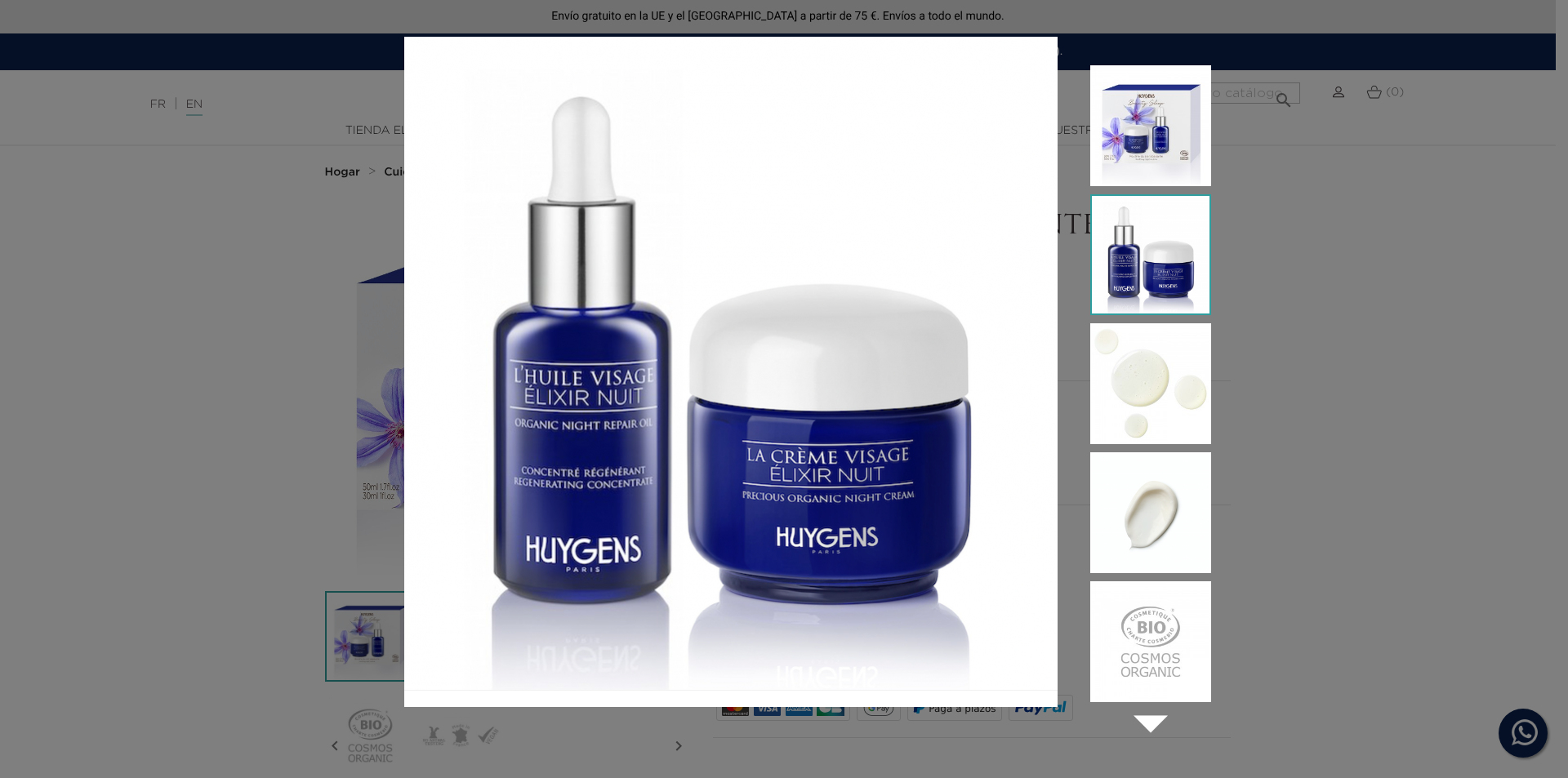
click at [1303, 274] on div " " at bounding box center [784, 389] width 1568 height 778
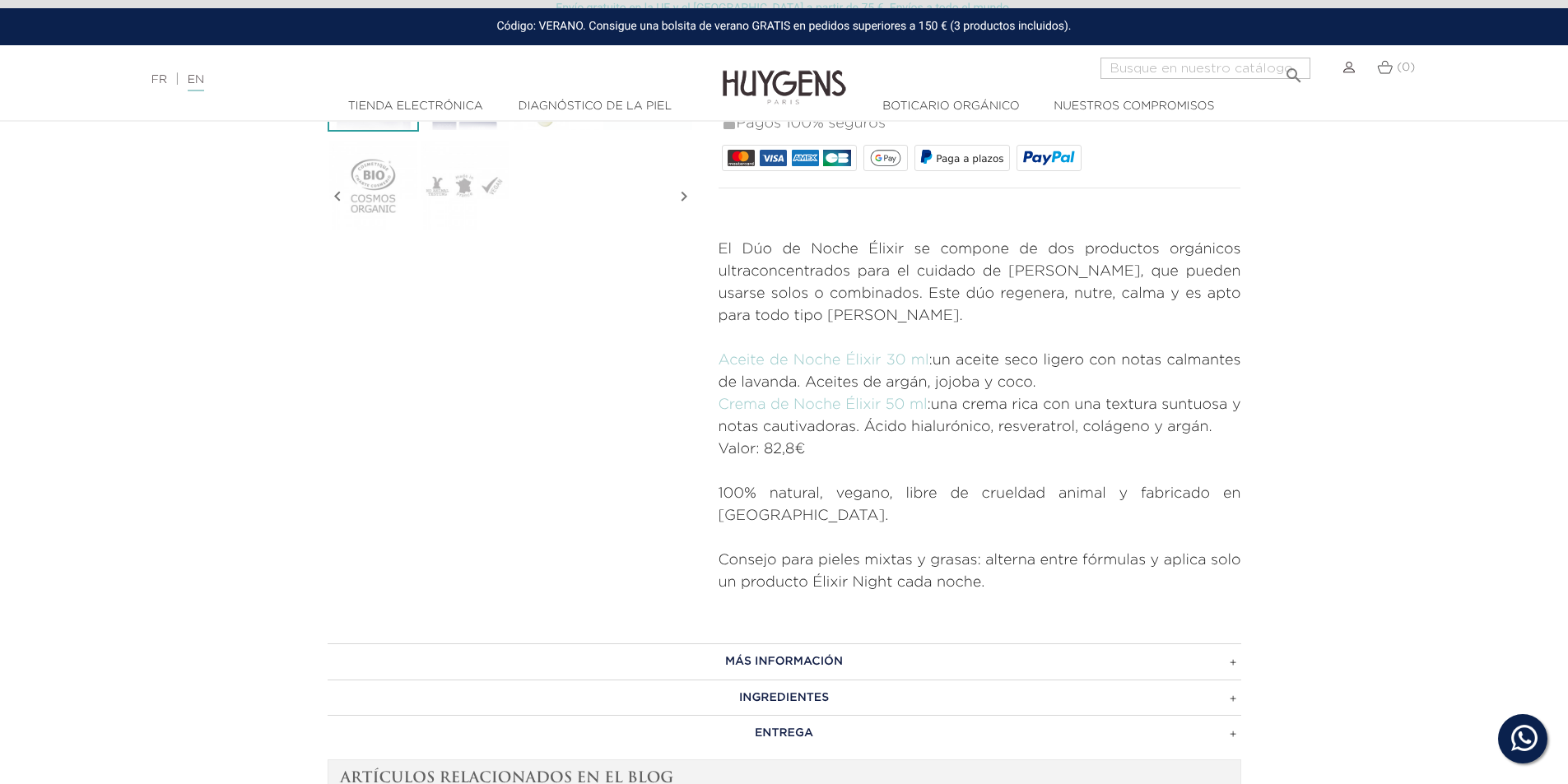
scroll to position [576, 0]
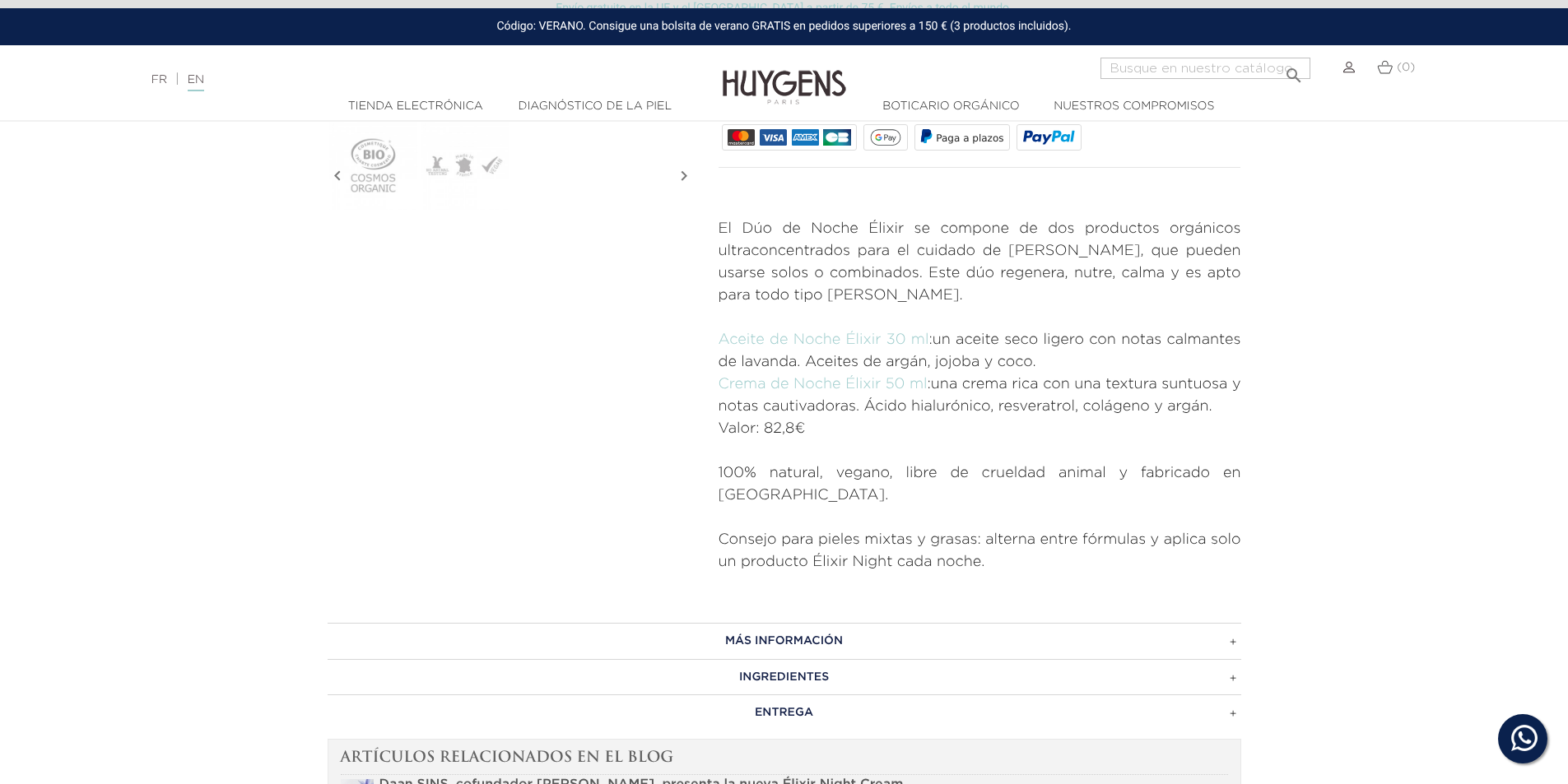
drag, startPoint x: 987, startPoint y: 543, endPoint x: 706, endPoint y: 239, distance: 414.0
click at [706, 239] on div "REGENERACIÓN DURANTE LA NOCHE Dúo Élixir Night" at bounding box center [979, 105] width 547 height 936
copy div "El Dúo de Noche Élixir se compone de dos productos orgánicos ultraconcentrados …"
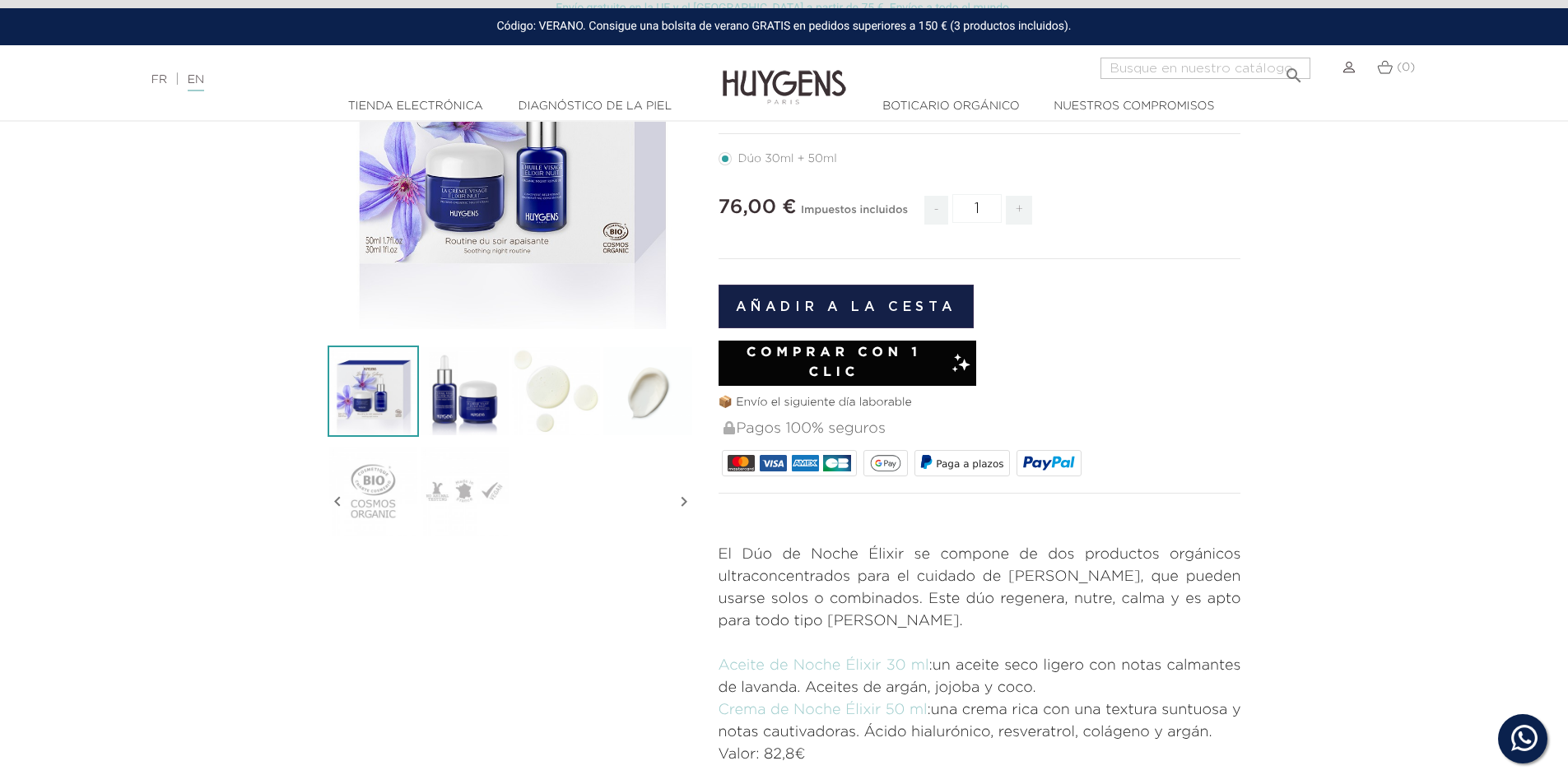
scroll to position [247, 0]
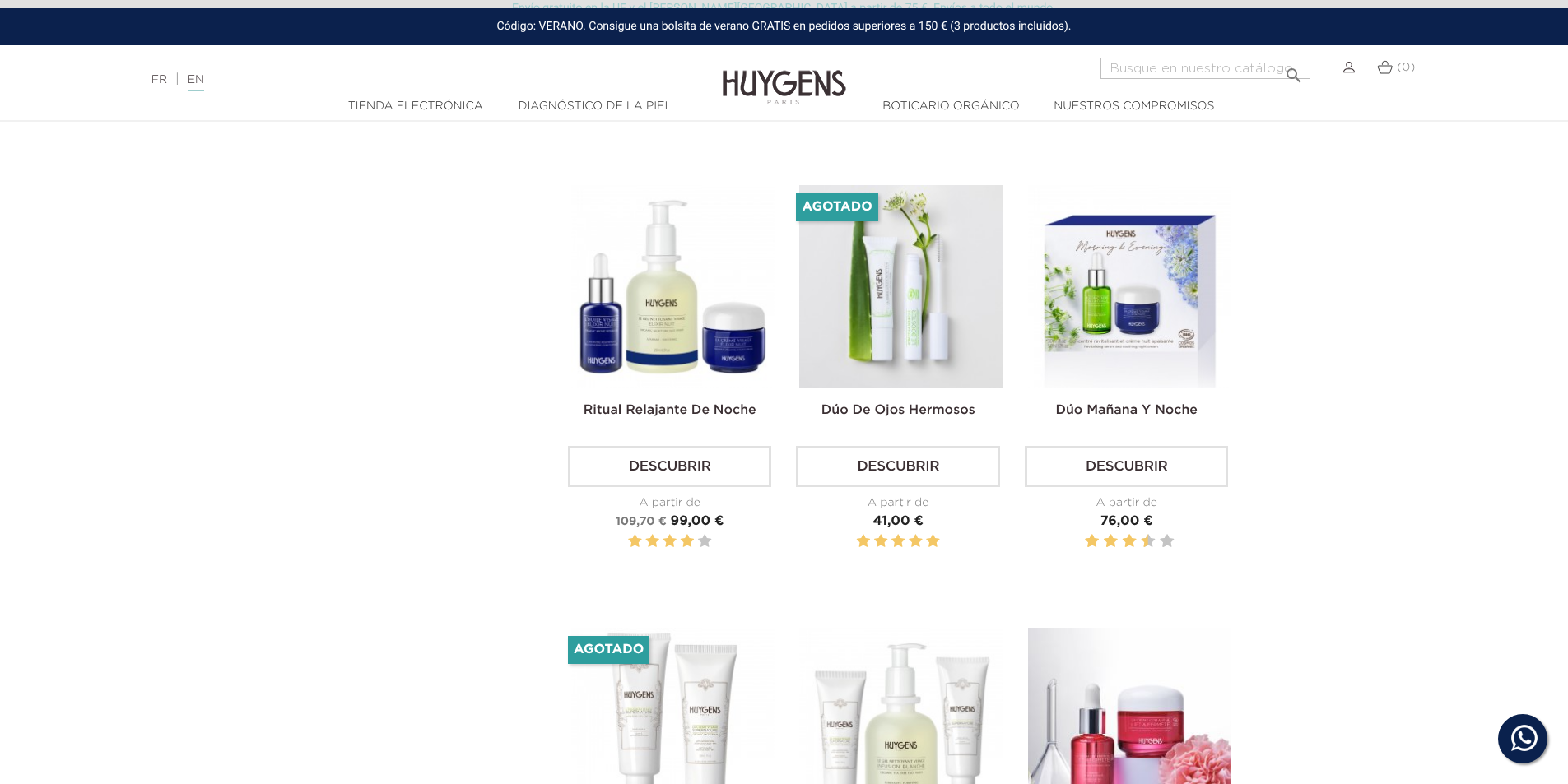
scroll to position [1893, 0]
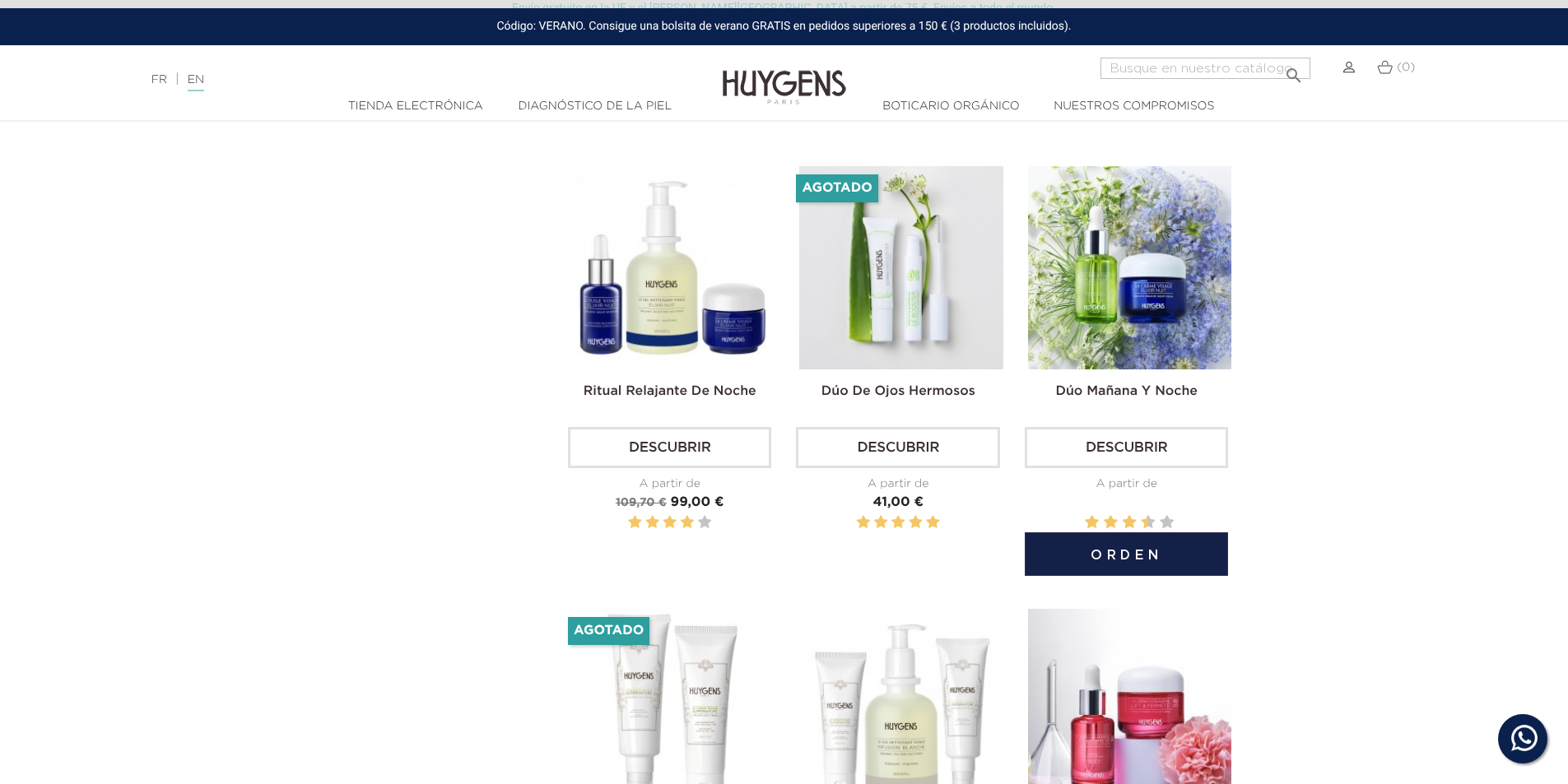
click at [1137, 300] on img at bounding box center [1130, 268] width 203 height 203
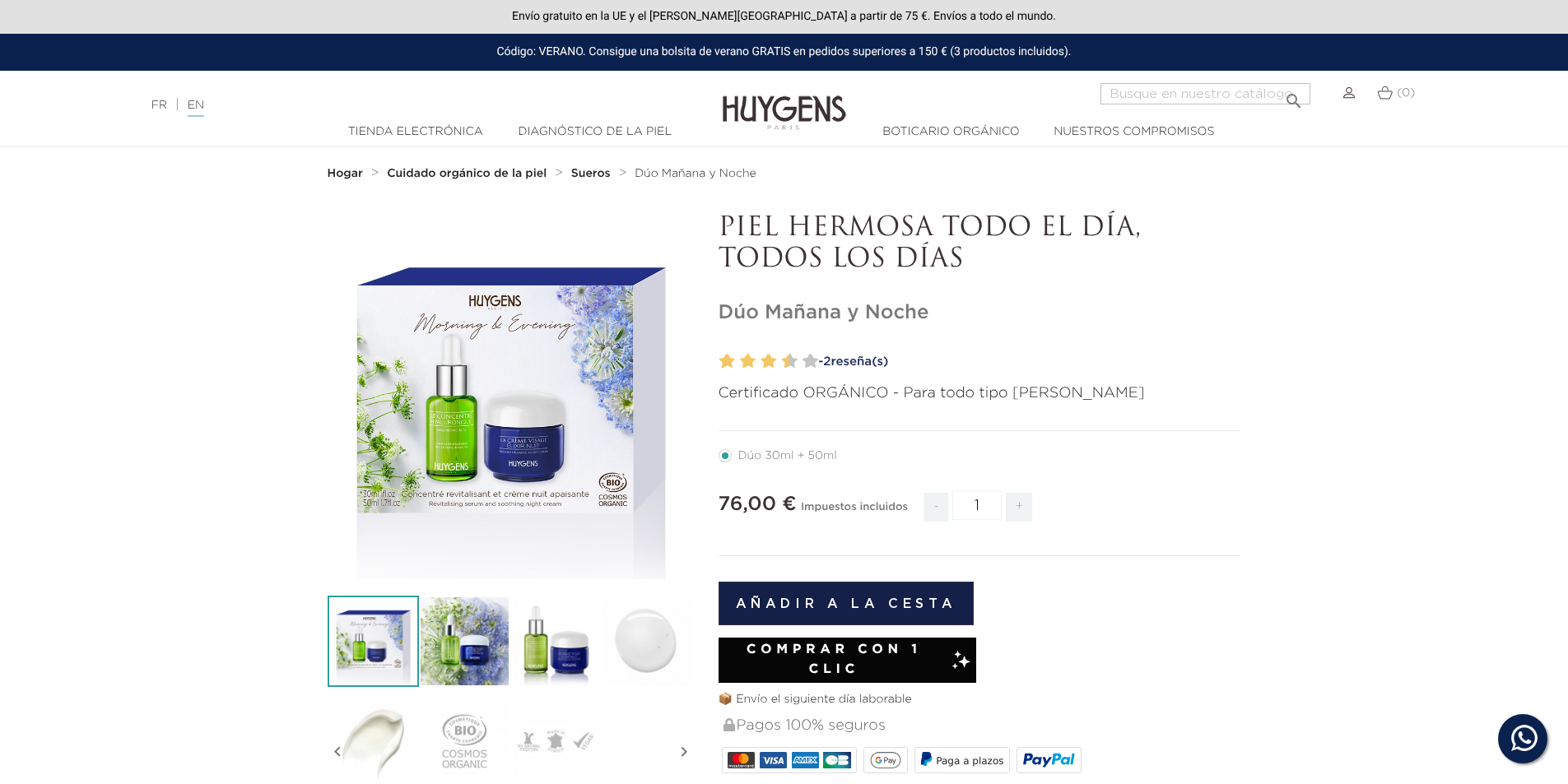
click at [532, 469] on div "" at bounding box center [510, 396] width 366 height 366
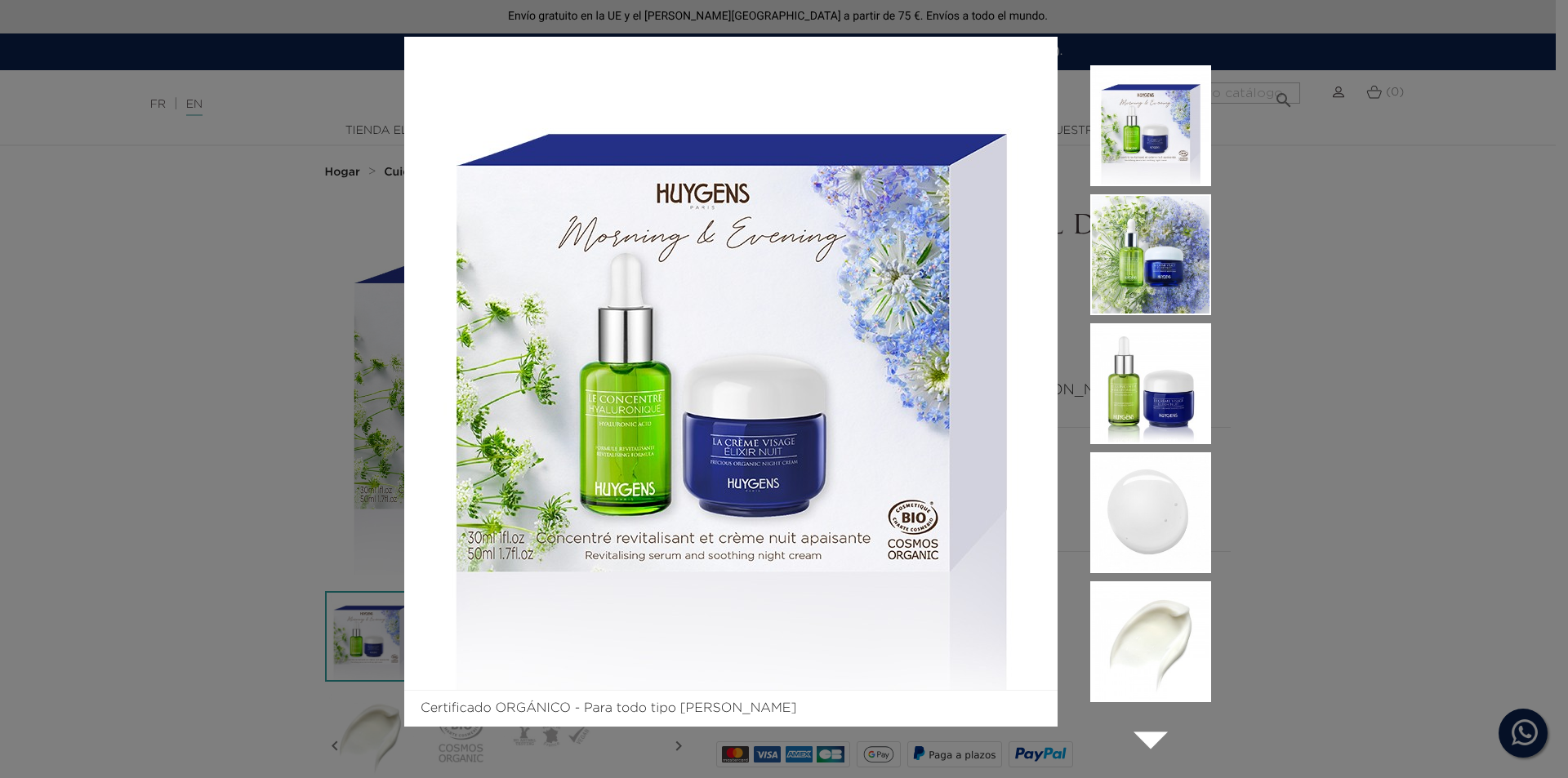
click at [1167, 377] on img at bounding box center [1151, 383] width 121 height 121
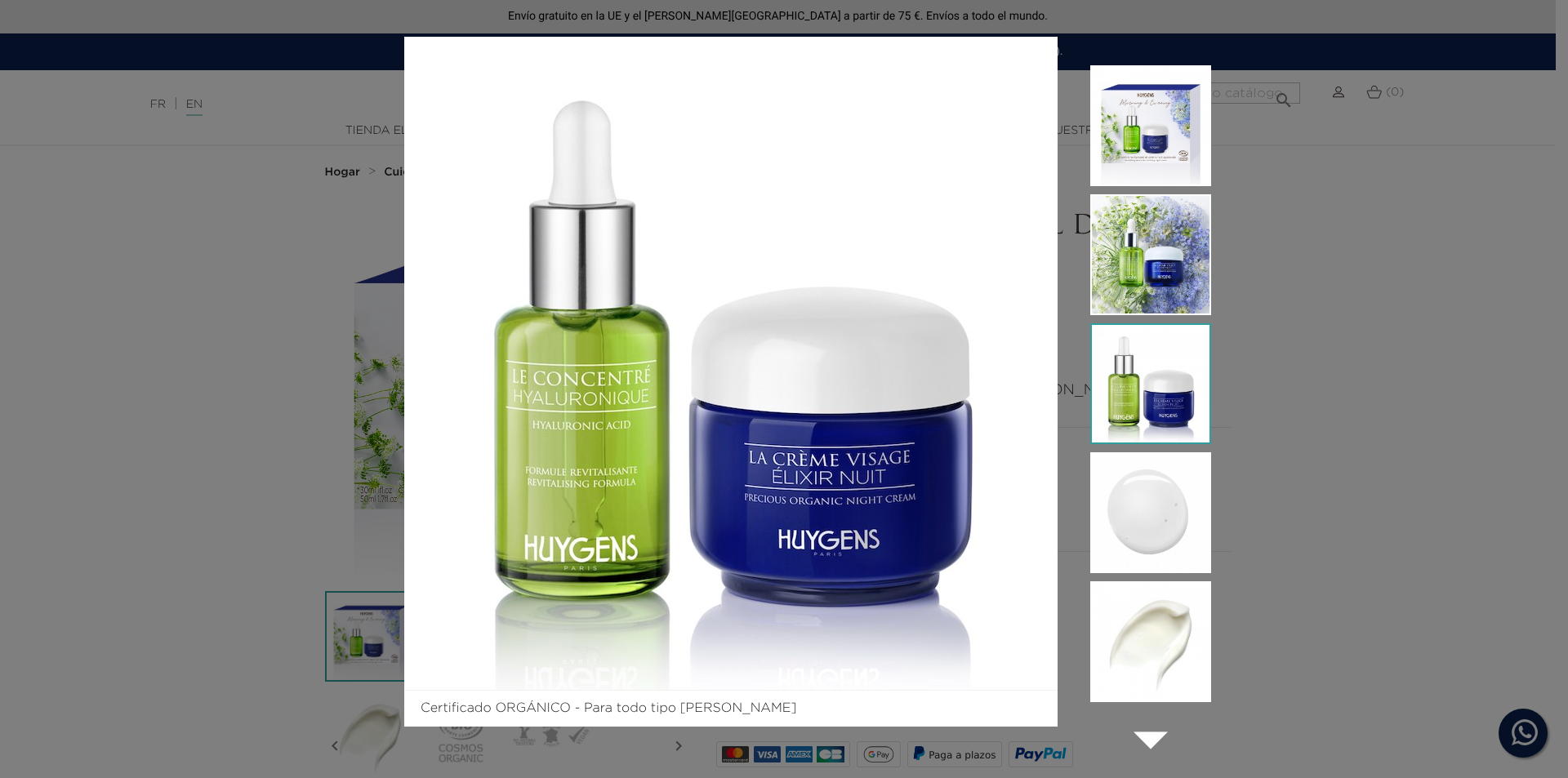
click at [1262, 379] on div "Certificado ORGÁNICO - Para todo tipo [PERSON_NAME]  " at bounding box center [784, 389] width 1568 height 778
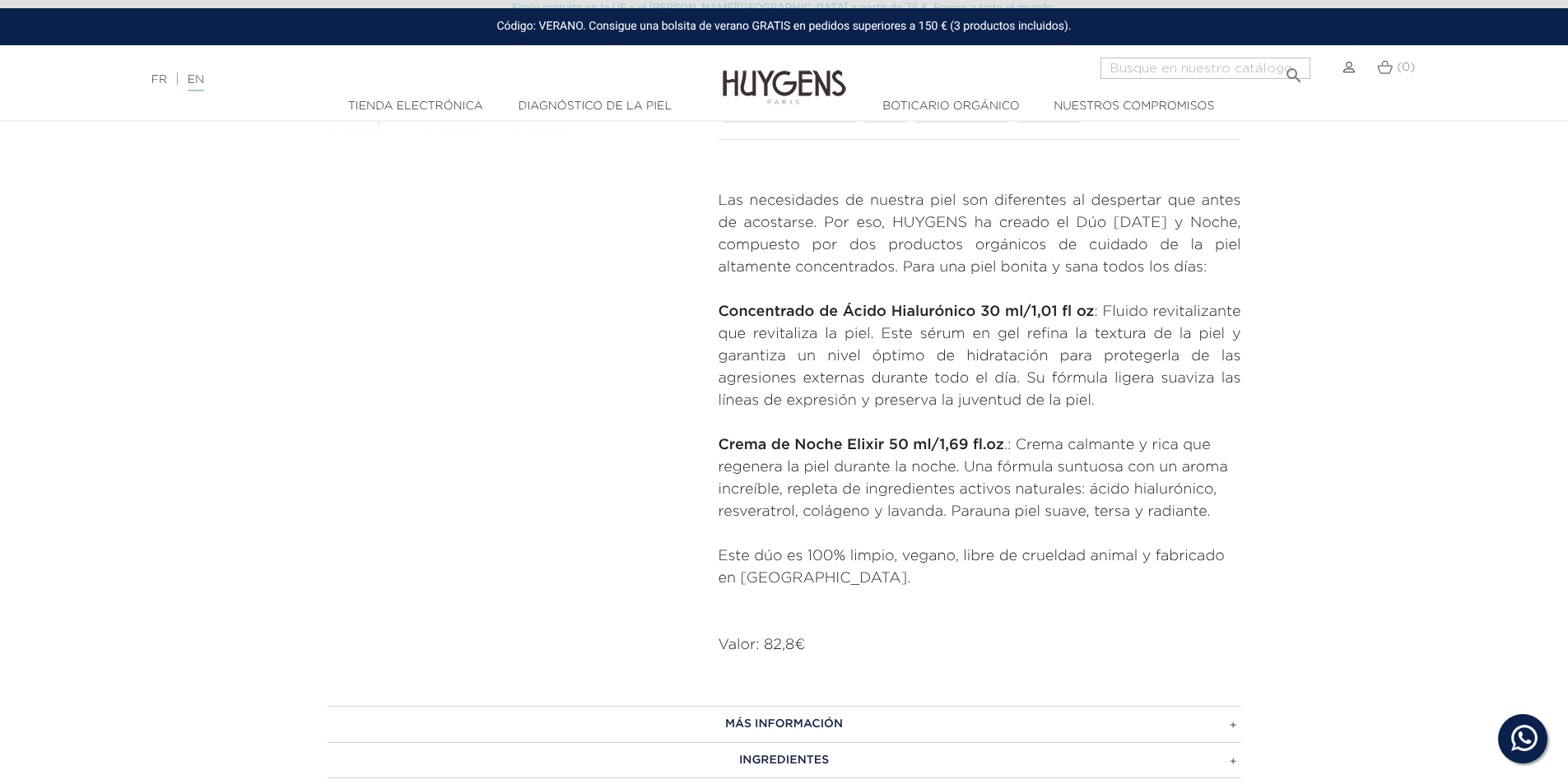
scroll to position [658, 0]
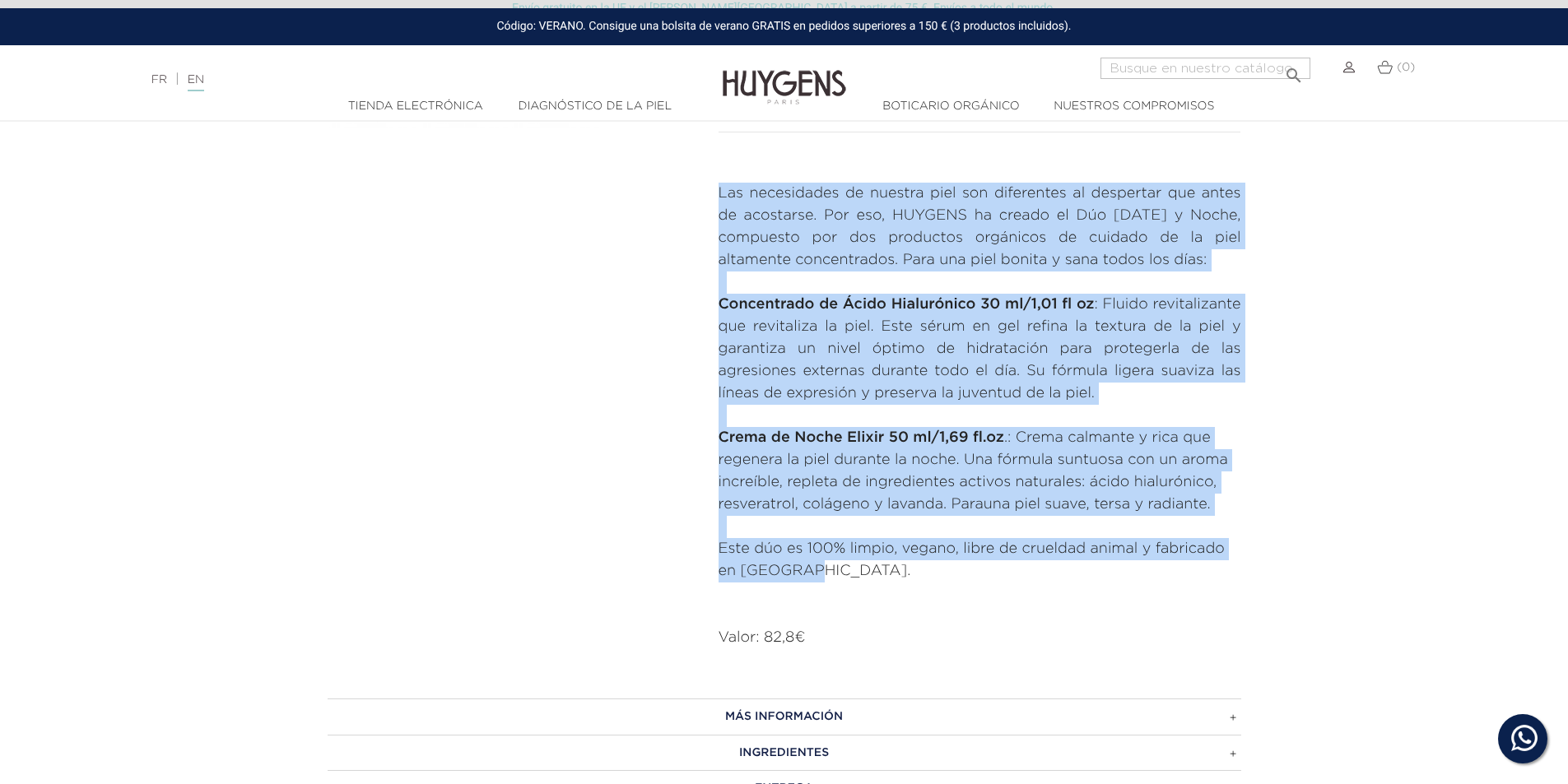
drag, startPoint x: 811, startPoint y: 579, endPoint x: 716, endPoint y: 197, distance: 393.6
click at [716, 197] on div "PIEL HERMOSA TODO EL DÍA, TODOS LOS DÍAS [PERSON_NAME][DATE] y Noche" at bounding box center [979, 102] width 547 height 1095
copy div "Las necesidades de nuestra piel son diferentes al despertar que antes de acosta…"
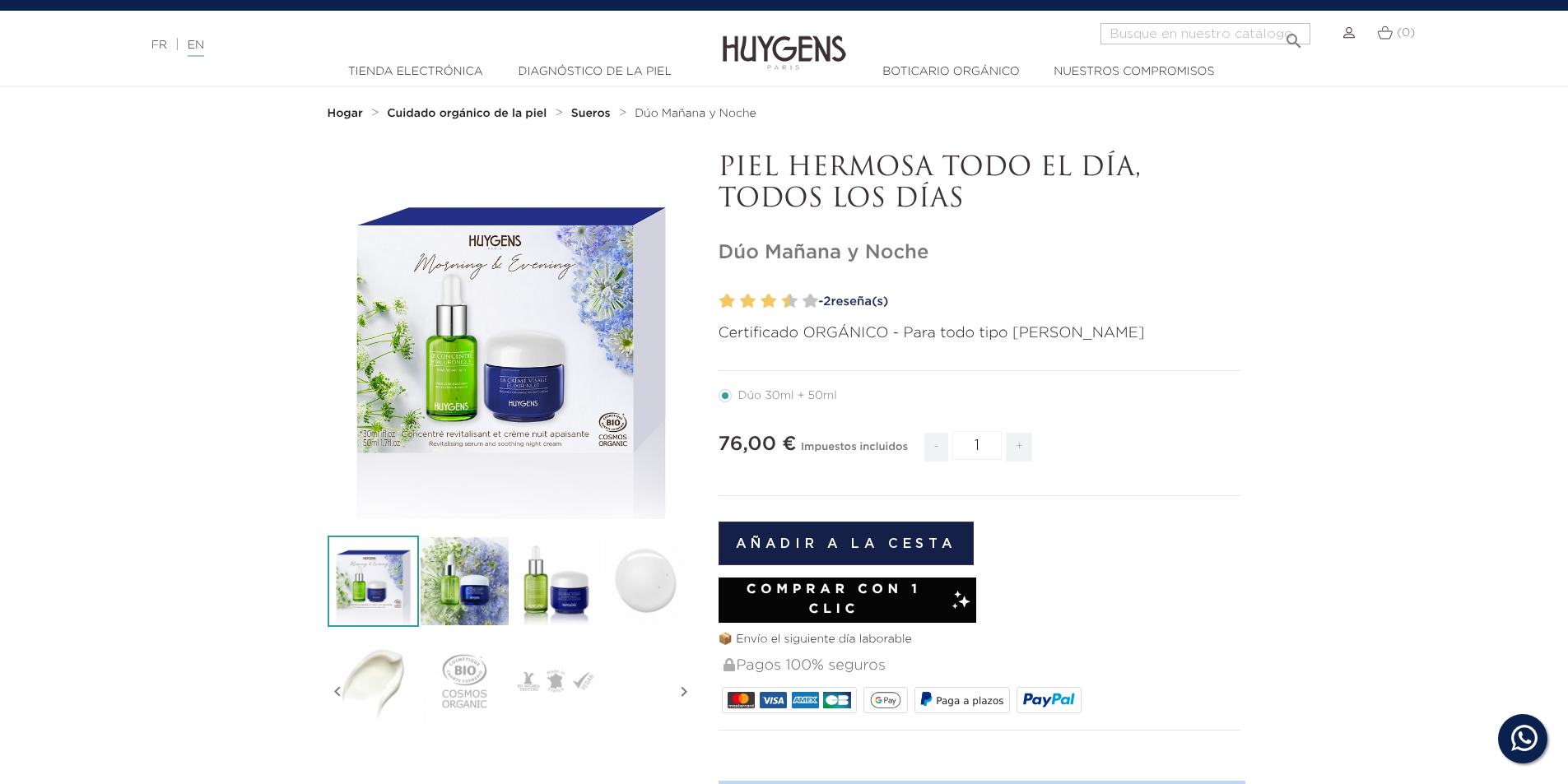
scroll to position [0, 0]
